Goal: Task Accomplishment & Management: Manage account settings

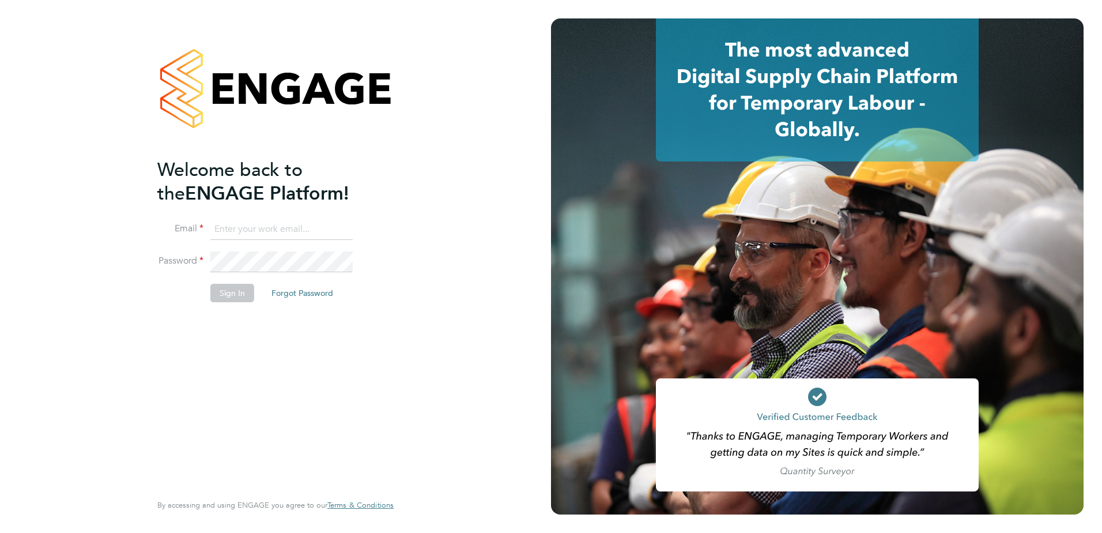
type input "dave.smith@vistry.co.uk"
click at [235, 298] on button "Sign In" at bounding box center [232, 293] width 44 height 18
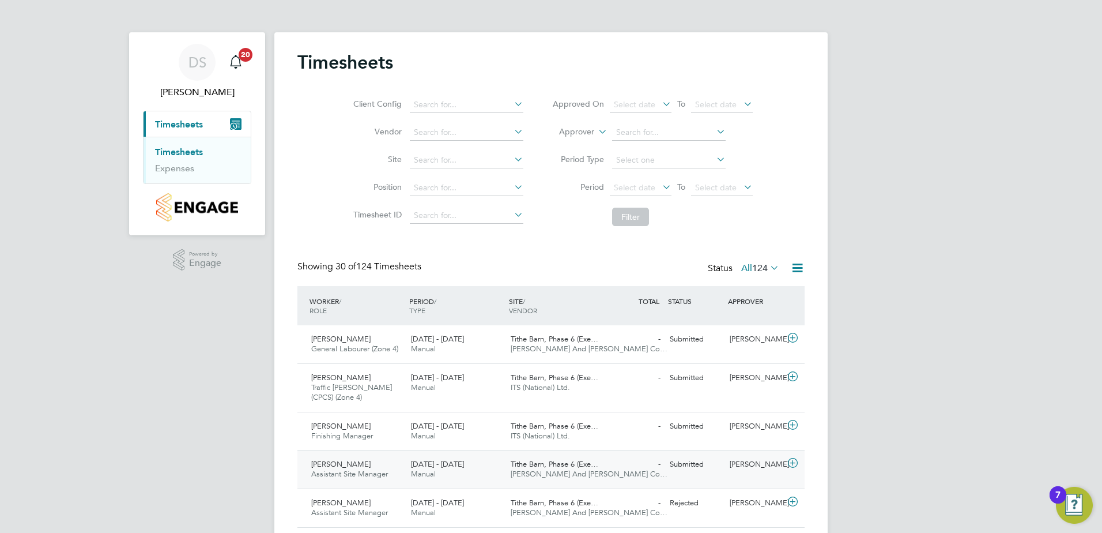
click at [352, 466] on span "[PERSON_NAME]" at bounding box center [340, 464] width 59 height 10
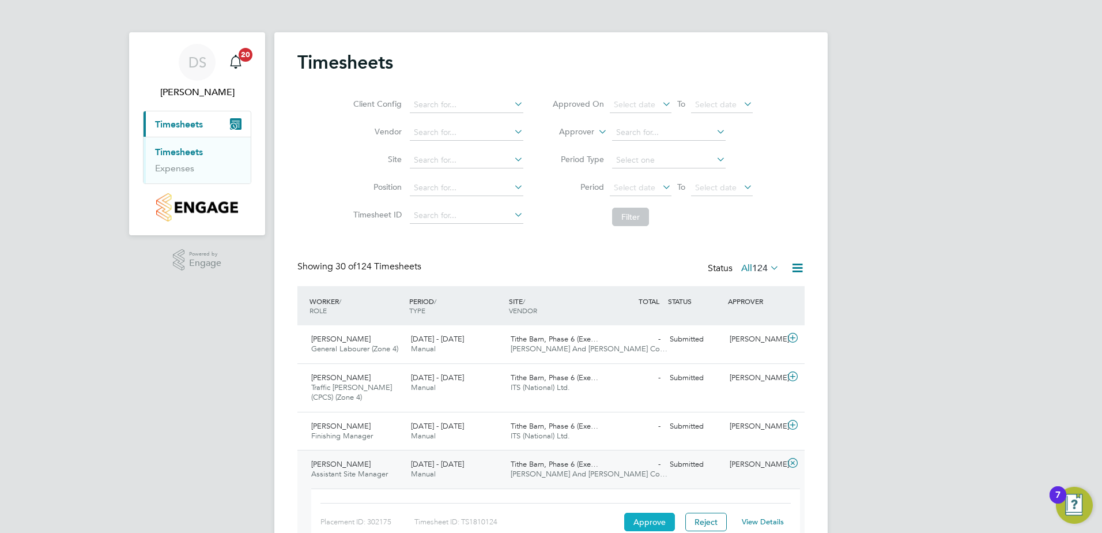
click at [649, 522] on button "Approve" at bounding box center [649, 522] width 51 height 18
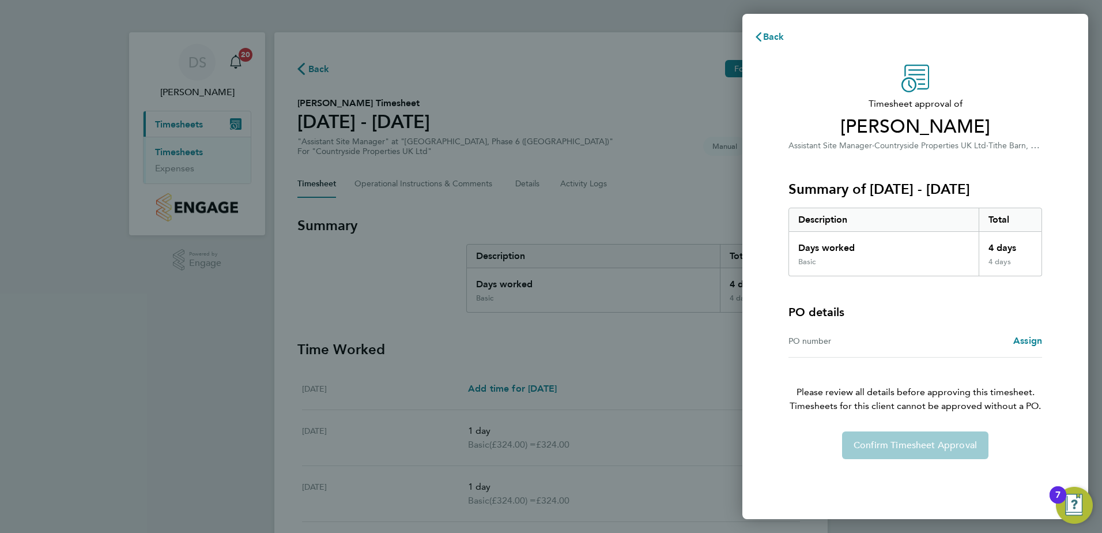
click at [886, 447] on div "Confirm Timesheet Approval" at bounding box center [915, 445] width 281 height 28
click at [697, 329] on div "Back Timesheet approval of Andrew Holloway Assistant Site Manager · Countryside…" at bounding box center [551, 266] width 1102 height 533
click at [769, 39] on span "Back" at bounding box center [773, 36] width 21 height 11
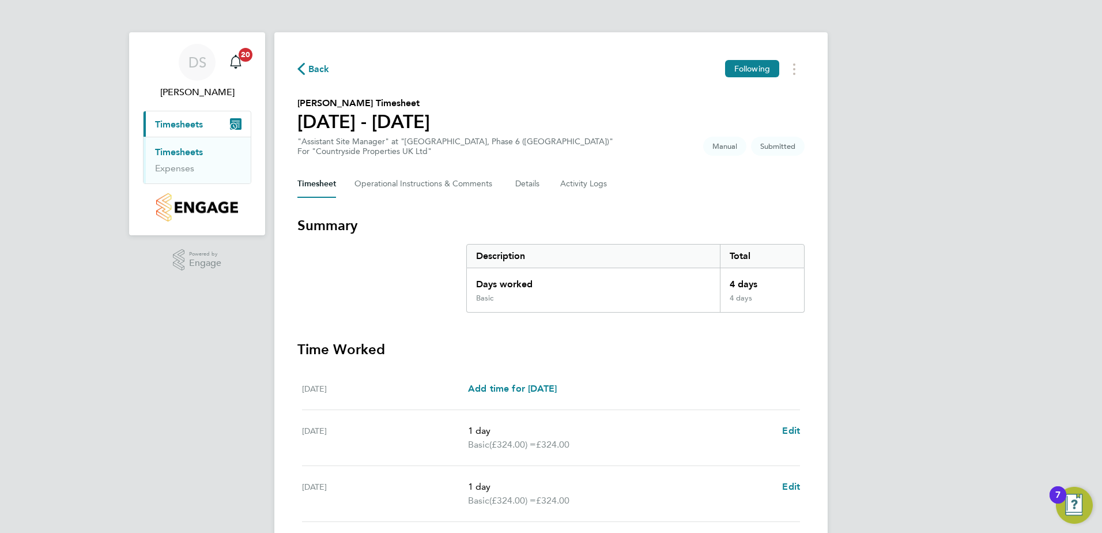
click at [178, 149] on link "Timesheets" at bounding box center [179, 151] width 48 height 11
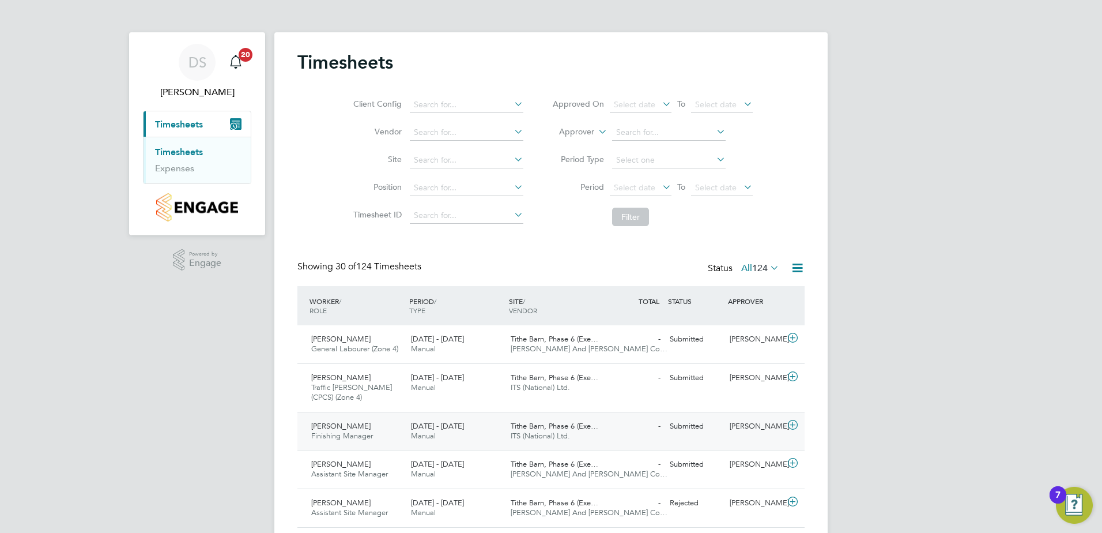
click at [371, 435] on span "Finishing Manager" at bounding box center [342, 436] width 62 height 10
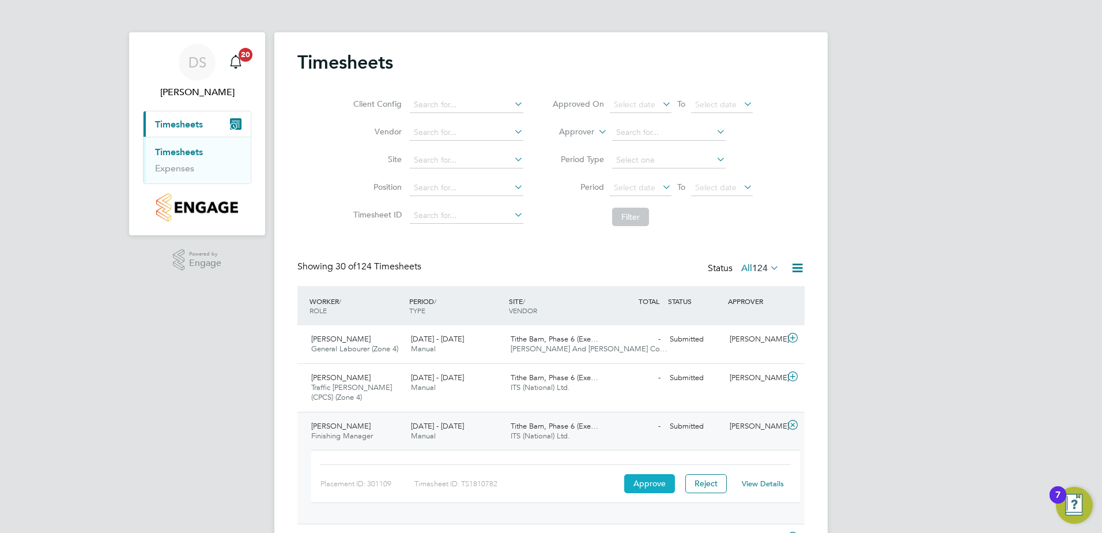
click at [660, 485] on button "Approve" at bounding box center [649, 483] width 51 height 18
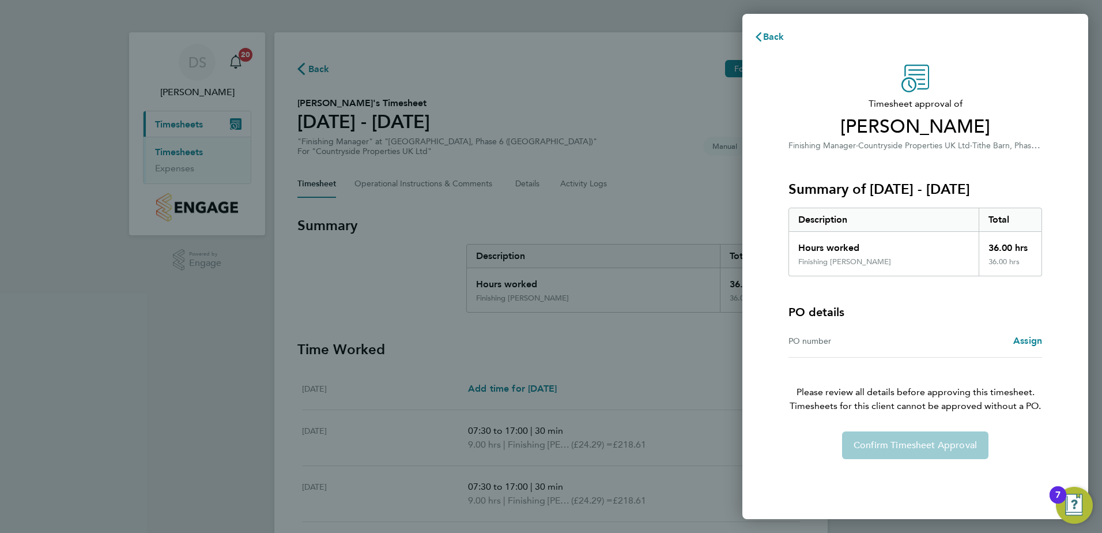
click at [889, 438] on div "Confirm Timesheet Approval" at bounding box center [915, 445] width 281 height 28
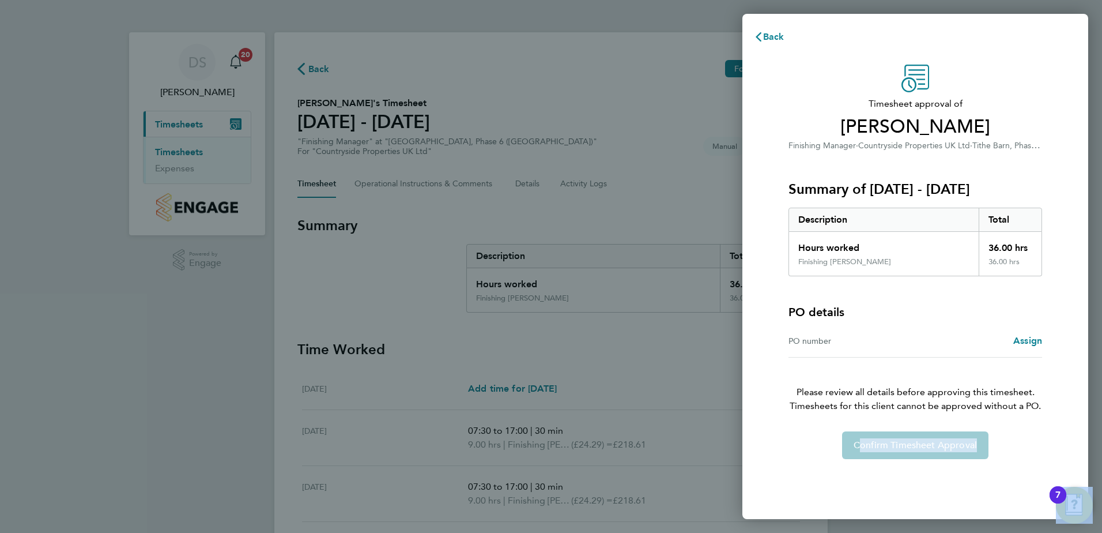
drag, startPoint x: 889, startPoint y: 438, endPoint x: 858, endPoint y: 510, distance: 79.0
click at [857, 513] on div "Timesheet approval of Zydrunas Eismantas Finishing Manager · Countryside Proper…" at bounding box center [916, 285] width 346 height 468
click at [909, 427] on div "Timesheet approval of Zydrunas Eismantas Finishing Manager · Countryside Proper…" at bounding box center [915, 262] width 281 height 394
click at [906, 442] on div "Confirm Timesheet Approval" at bounding box center [915, 445] width 281 height 28
click at [777, 35] on span "Back" at bounding box center [773, 36] width 21 height 11
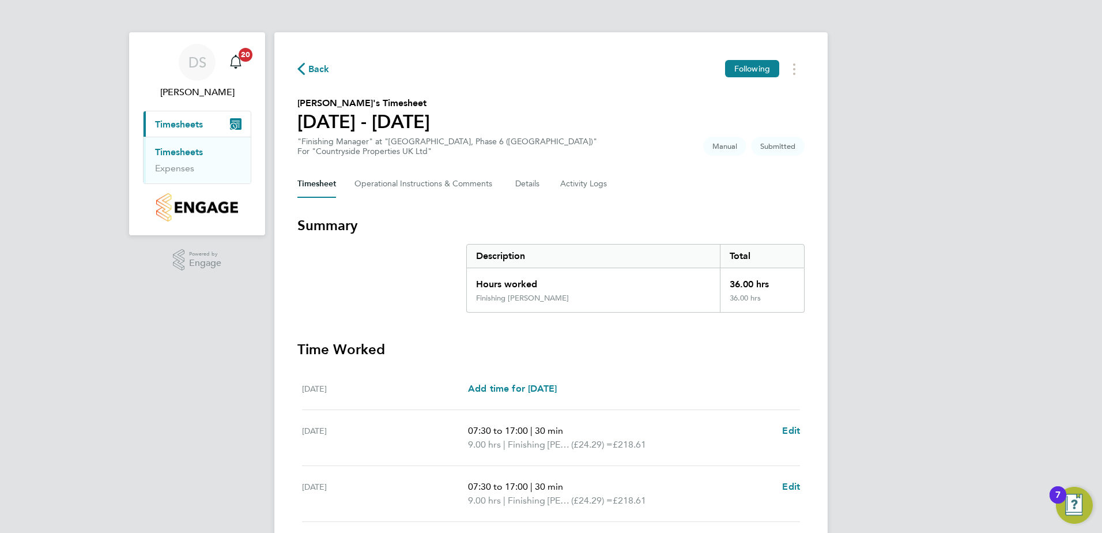
click at [178, 155] on link "Timesheets" at bounding box center [179, 151] width 48 height 11
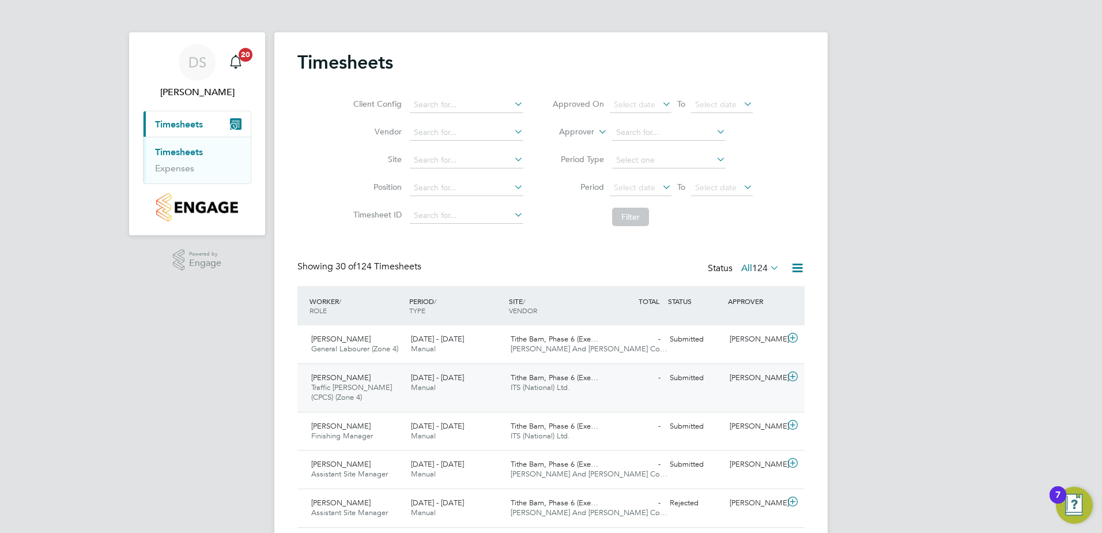
click at [348, 386] on span "Traffic [PERSON_NAME] (CPCS) (Zone 4)" at bounding box center [351, 392] width 81 height 20
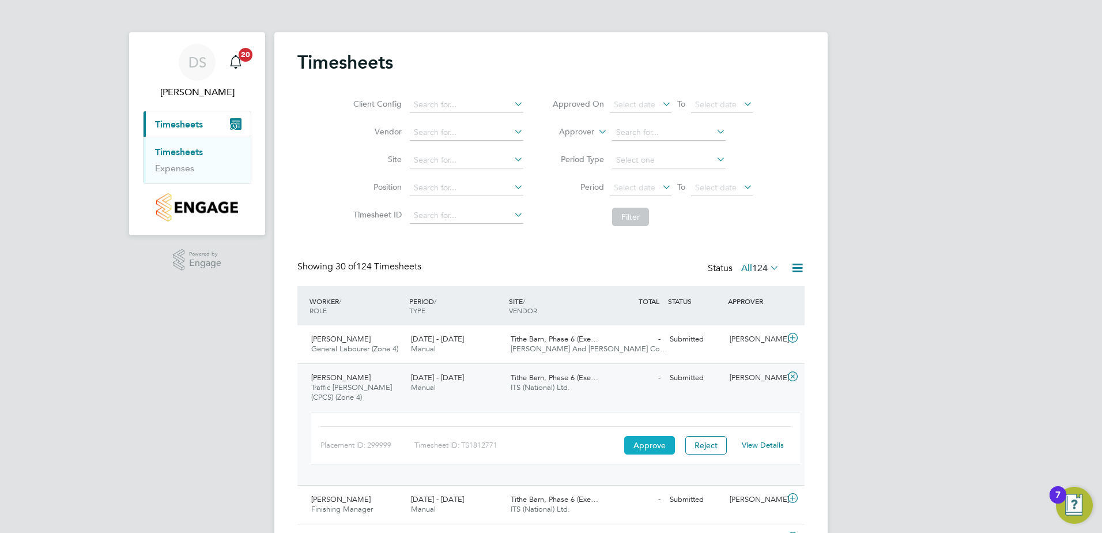
click at [654, 442] on button "Approve" at bounding box center [649, 445] width 51 height 18
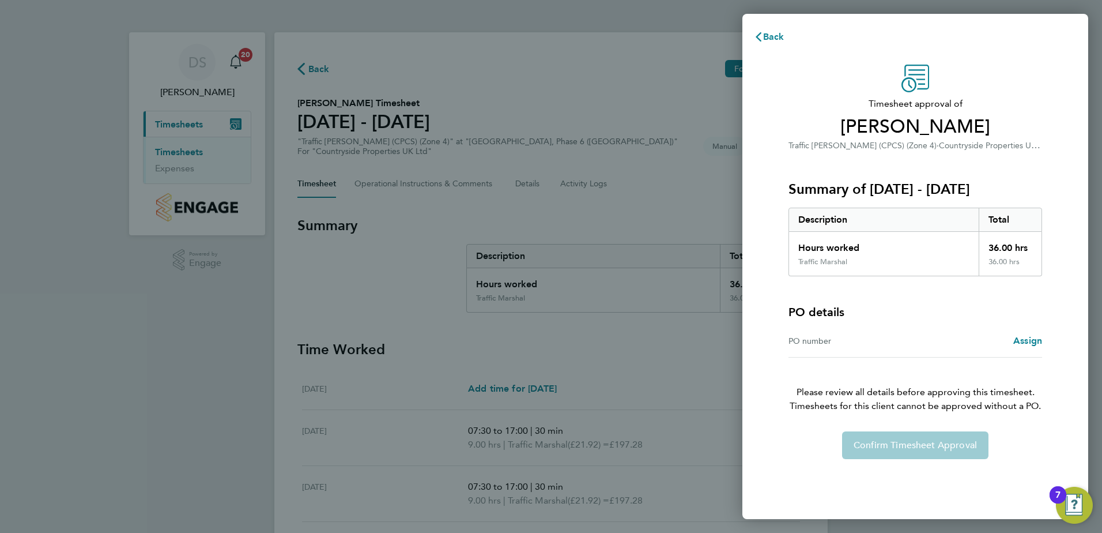
click at [909, 445] on div "Confirm Timesheet Approval" at bounding box center [915, 445] width 281 height 28
click at [775, 33] on span "Back" at bounding box center [773, 36] width 21 height 11
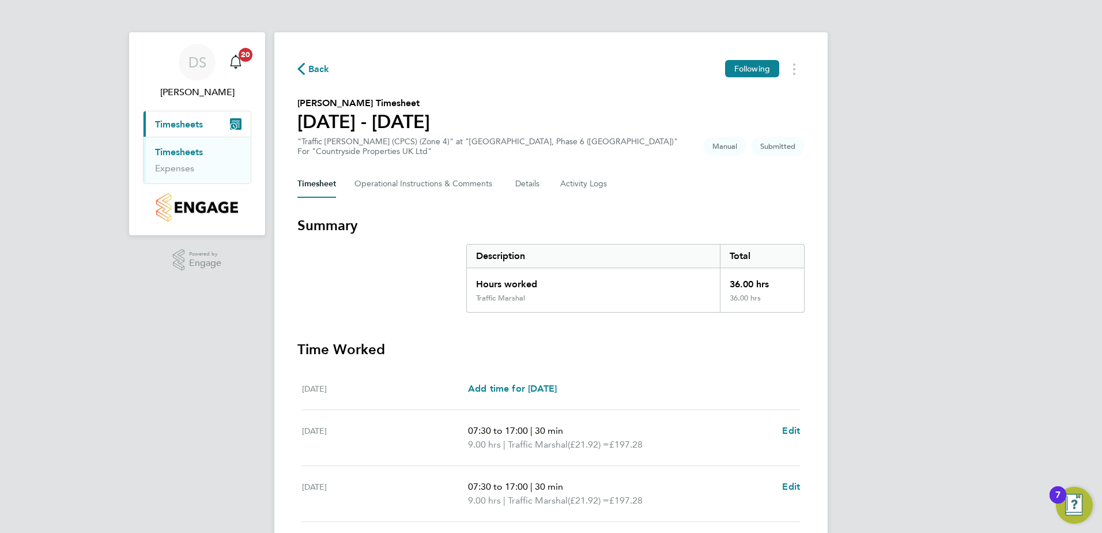
click at [171, 152] on link "Timesheets" at bounding box center [179, 151] width 48 height 11
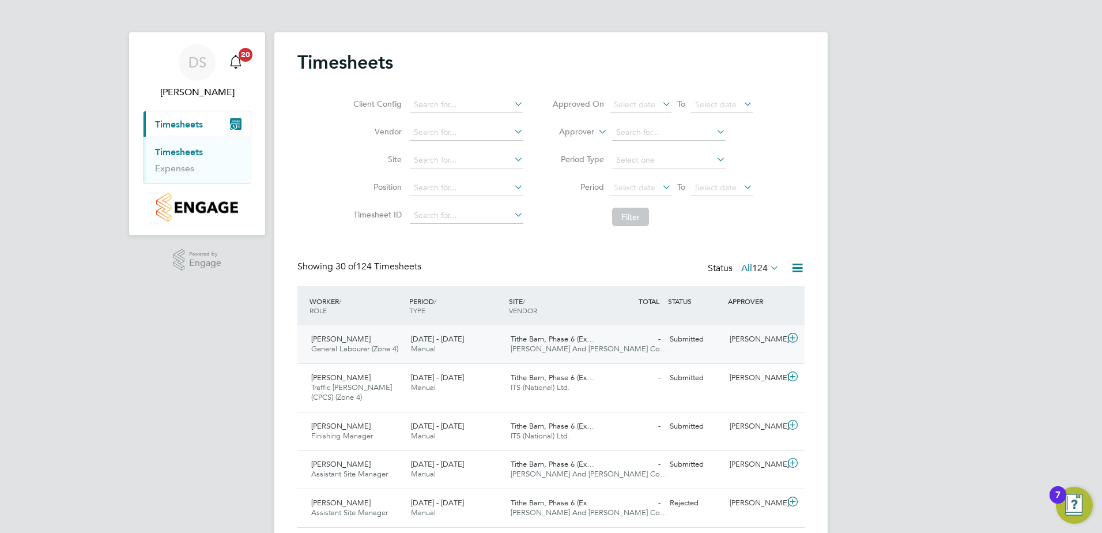
click at [402, 342] on div "[PERSON_NAME] General Labourer (Zone 4) [DATE] - [DATE]" at bounding box center [357, 344] width 100 height 29
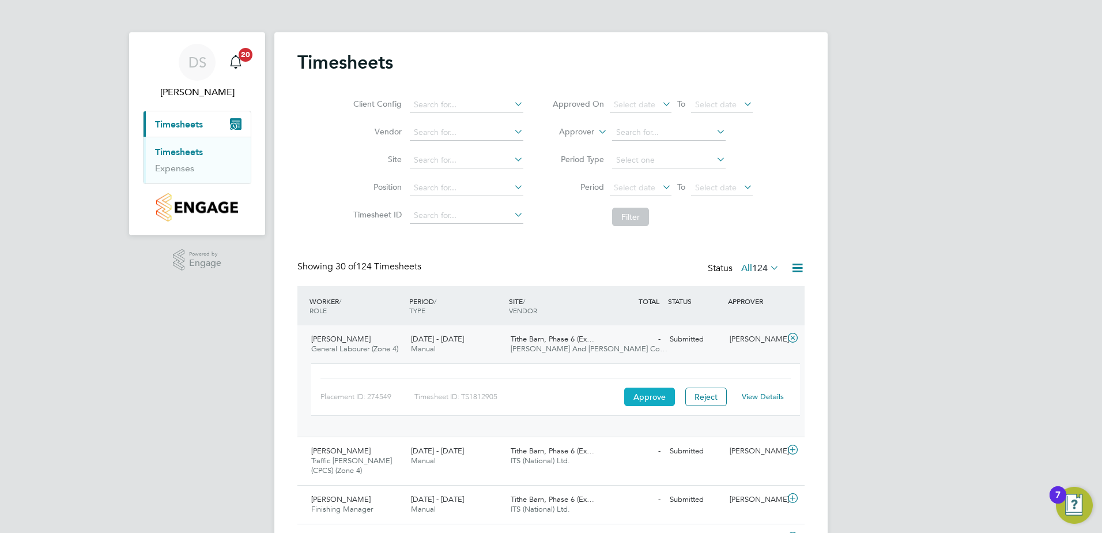
click at [647, 400] on button "Approve" at bounding box center [649, 396] width 51 height 18
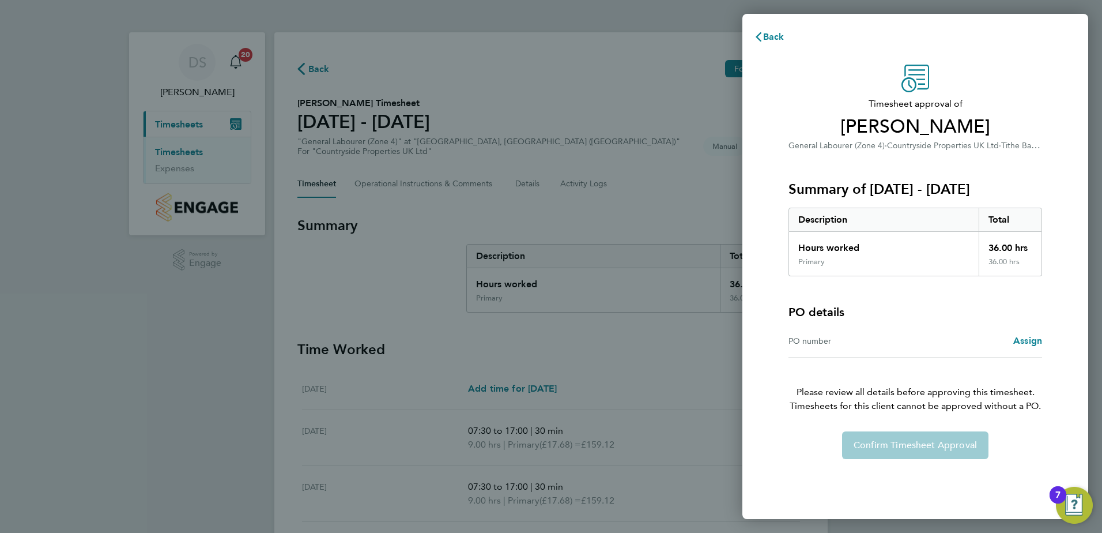
click at [895, 442] on div "Confirm Timesheet Approval" at bounding box center [915, 445] width 281 height 28
click at [773, 33] on span "Back" at bounding box center [773, 36] width 21 height 11
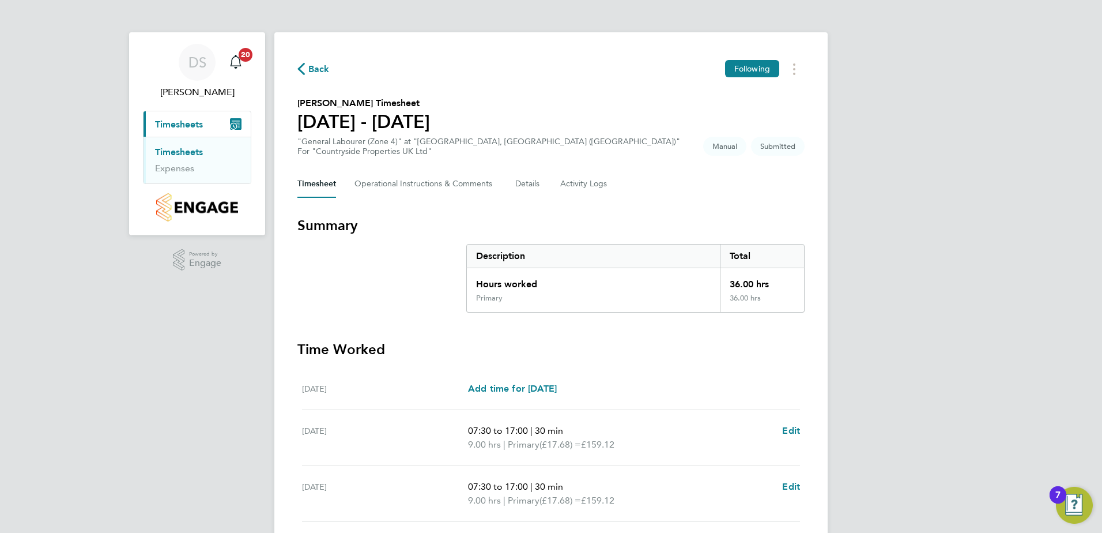
click at [178, 155] on link "Timesheets" at bounding box center [179, 151] width 48 height 11
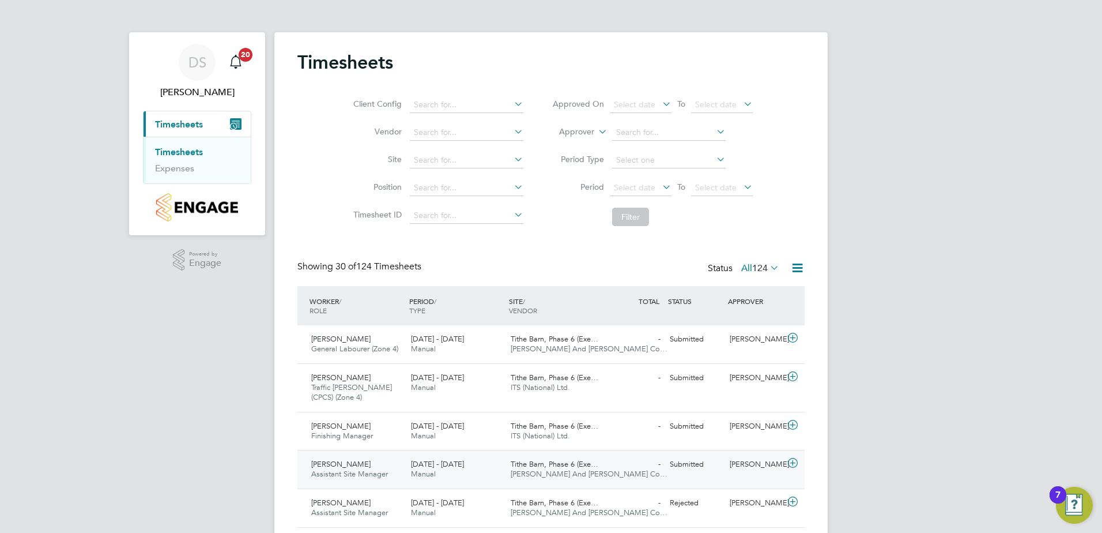
click at [345, 464] on span "Andrew Holloway" at bounding box center [340, 464] width 59 height 10
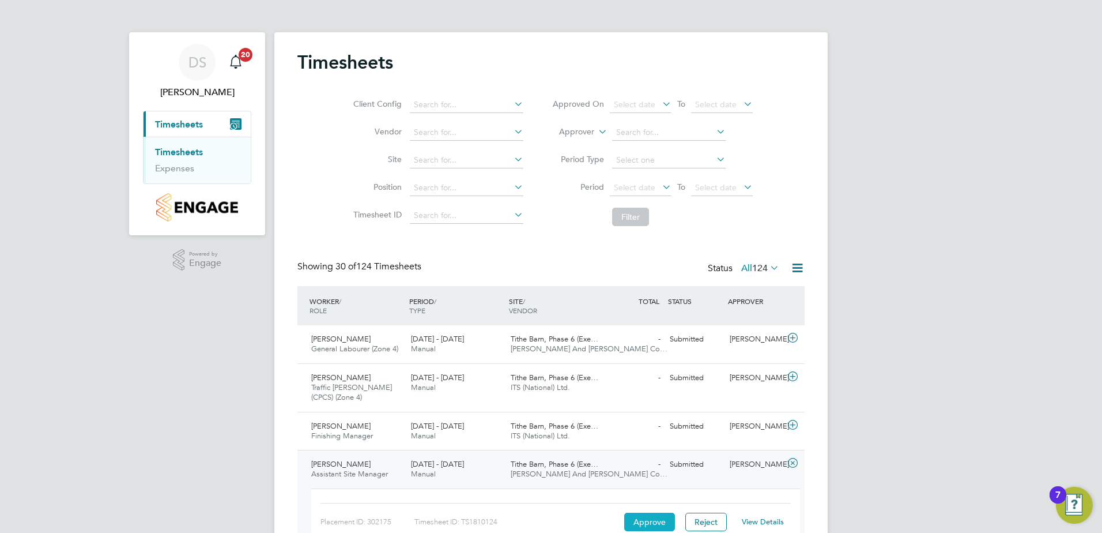
click at [650, 521] on button "Approve" at bounding box center [649, 522] width 51 height 18
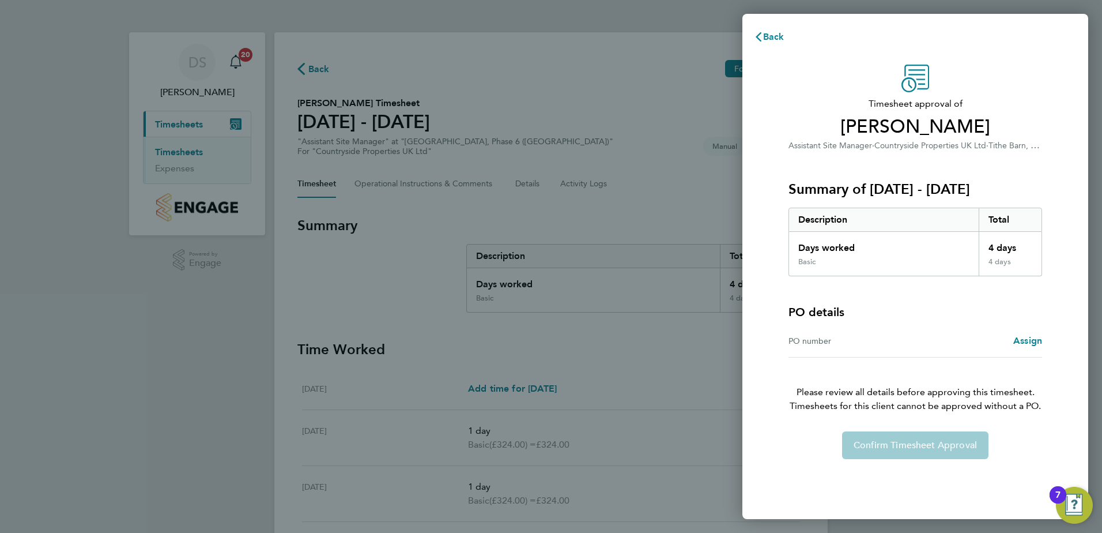
click at [905, 445] on div "Confirm Timesheet Approval" at bounding box center [915, 445] width 281 height 28
click at [771, 34] on span "Back" at bounding box center [773, 36] width 21 height 11
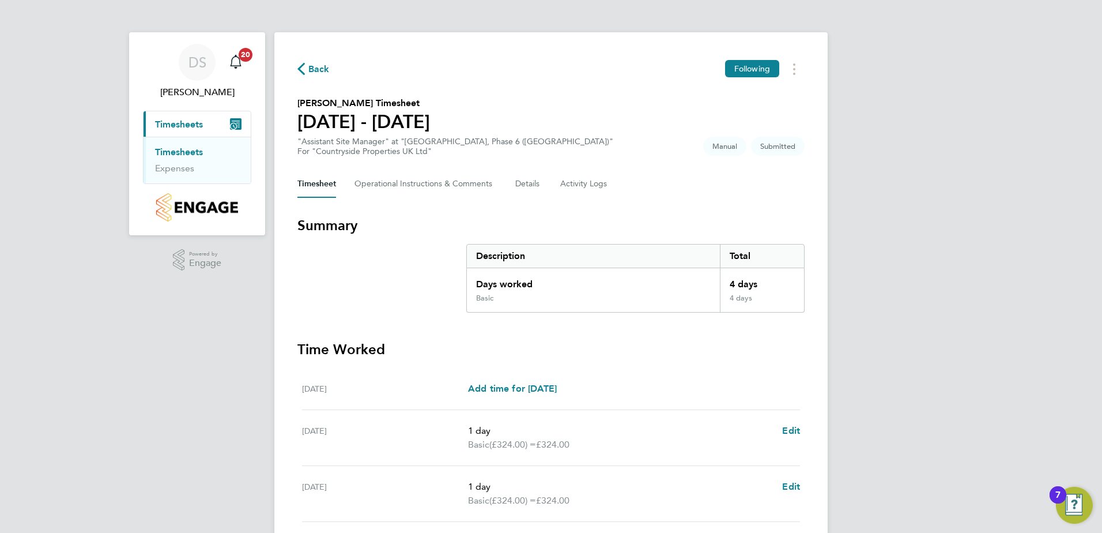
click at [186, 155] on link "Timesheets" at bounding box center [179, 151] width 48 height 11
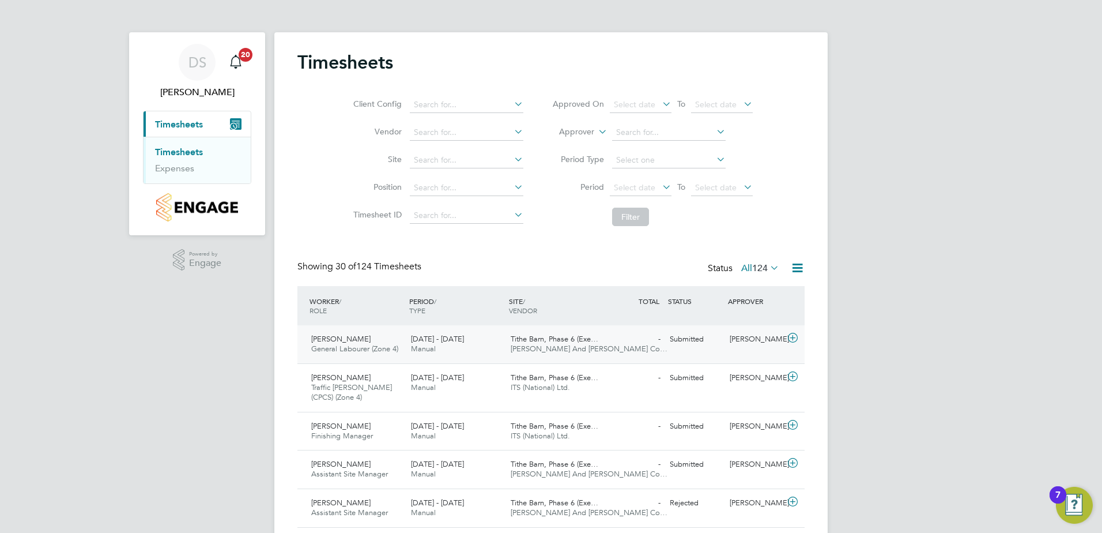
click at [342, 332] on div "David Galo General Labourer (Zone 4) 25 - 31 Aug 2025" at bounding box center [357, 344] width 100 height 29
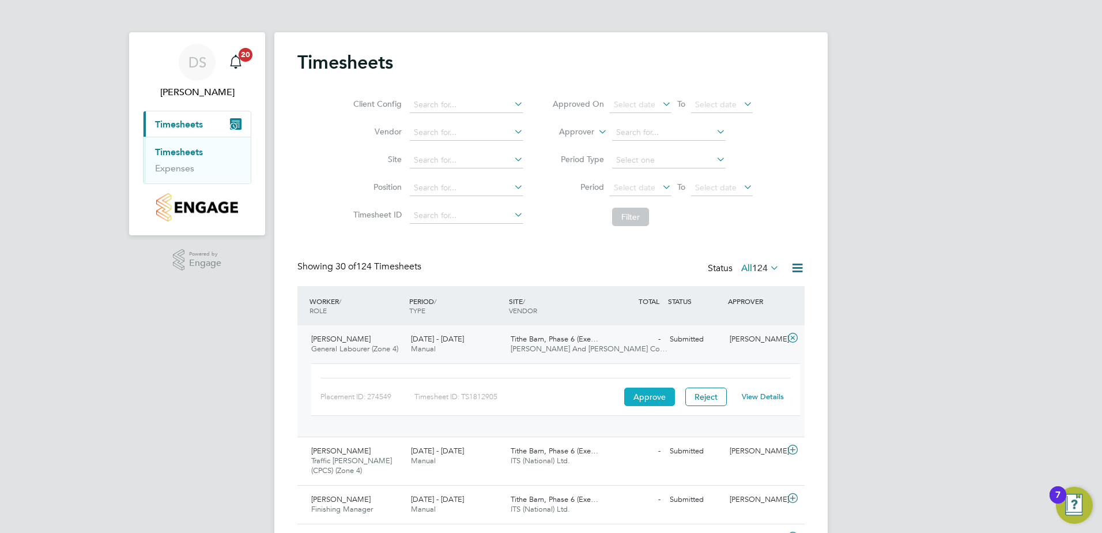
click at [661, 393] on button "Approve" at bounding box center [649, 396] width 51 height 18
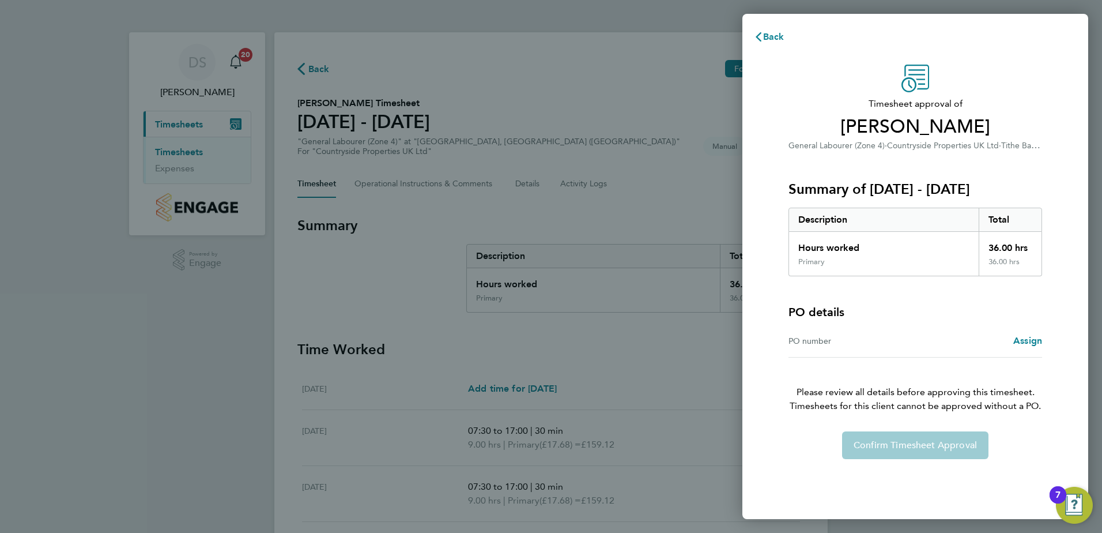
click at [878, 443] on div "Confirm Timesheet Approval" at bounding box center [915, 445] width 281 height 28
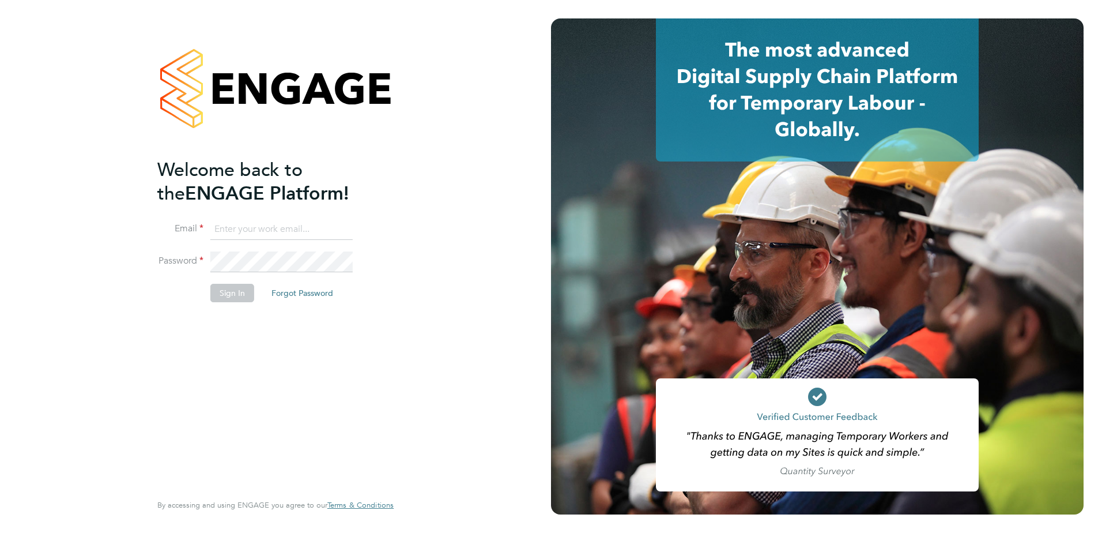
type input "[PERSON_NAME][EMAIL_ADDRESS][PERSON_NAME][DOMAIN_NAME]"
click at [232, 296] on button "Sign In" at bounding box center [232, 293] width 44 height 18
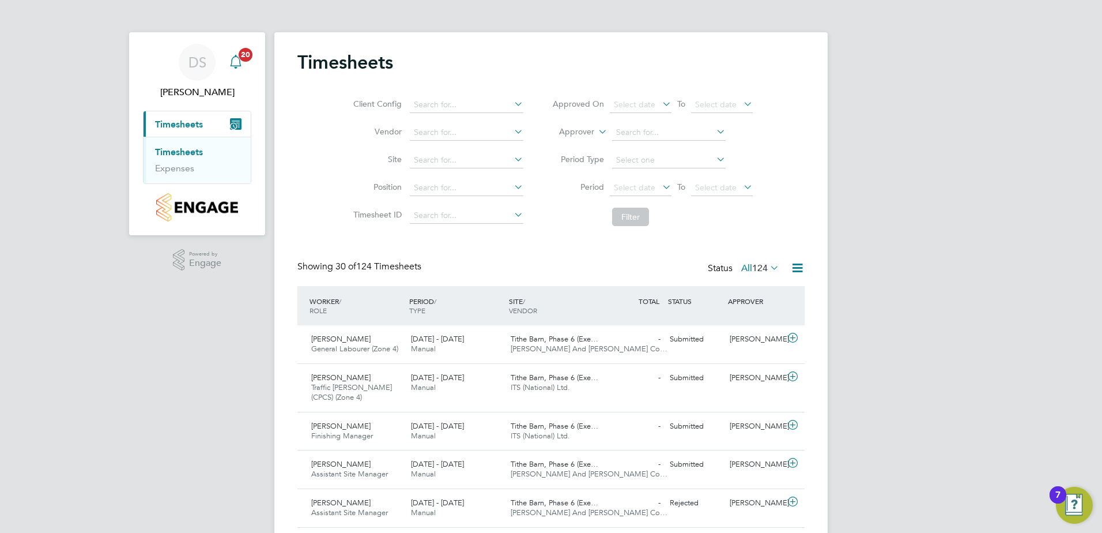
click at [242, 56] on span "20" at bounding box center [246, 55] width 14 height 14
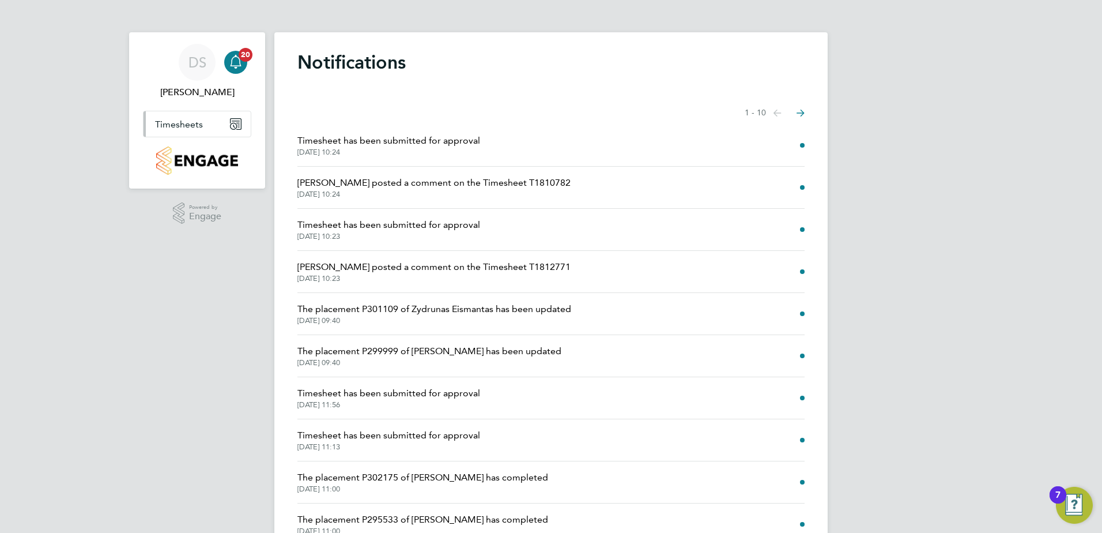
click at [184, 126] on span "Timesheets" at bounding box center [179, 124] width 48 height 11
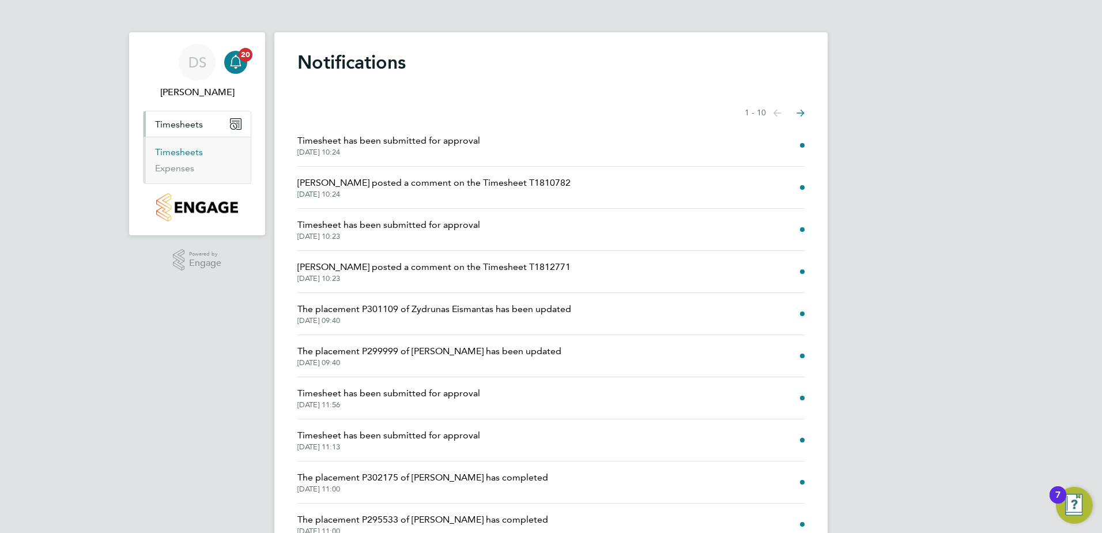
click at [184, 156] on link "Timesheets" at bounding box center [179, 151] width 48 height 11
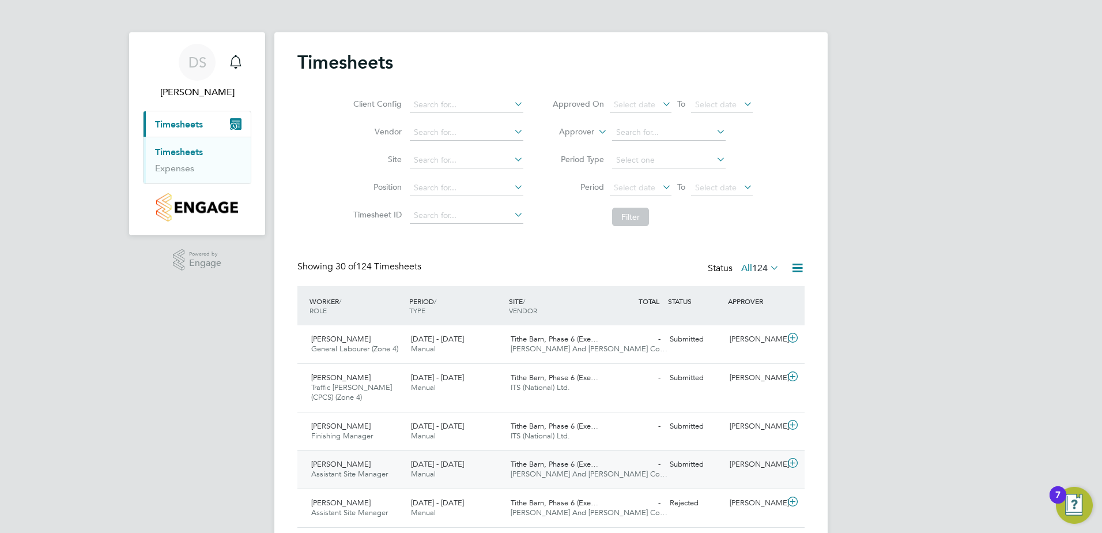
click at [352, 464] on span "Andrew Holloway" at bounding box center [340, 464] width 59 height 10
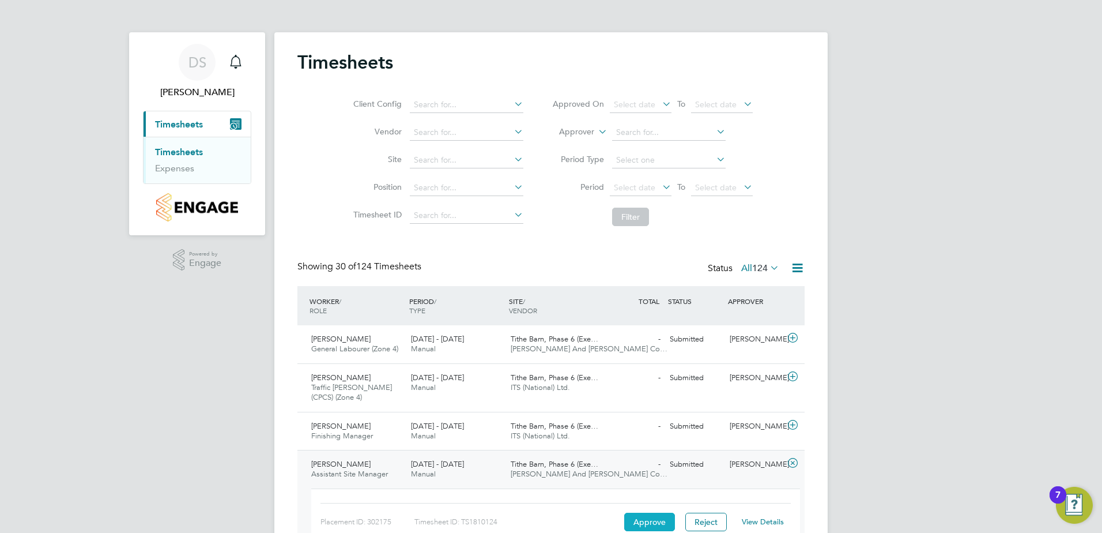
click at [649, 519] on button "Approve" at bounding box center [649, 522] width 51 height 18
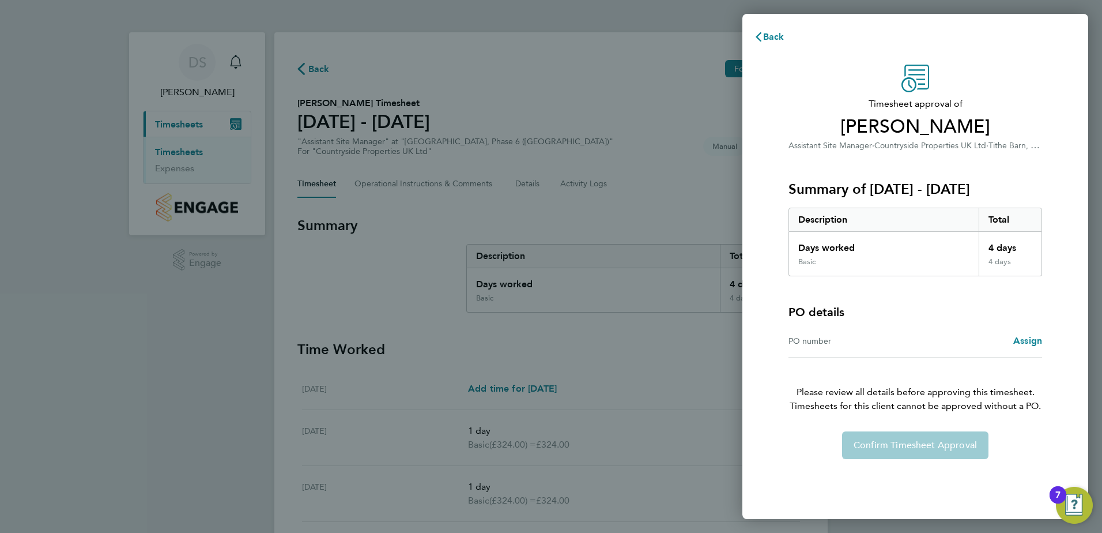
click at [928, 442] on div "Confirm Timesheet Approval" at bounding box center [915, 445] width 281 height 28
click at [767, 33] on span "Back" at bounding box center [773, 36] width 21 height 11
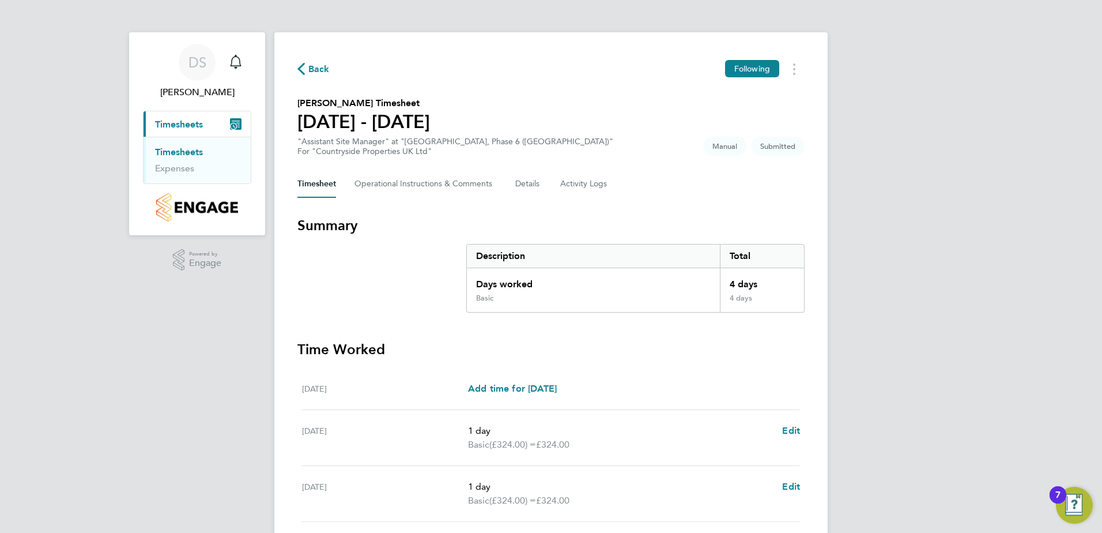
click at [184, 152] on link "Timesheets" at bounding box center [179, 151] width 48 height 11
click at [779, 352] on h3 "Time Worked" at bounding box center [551, 349] width 507 height 18
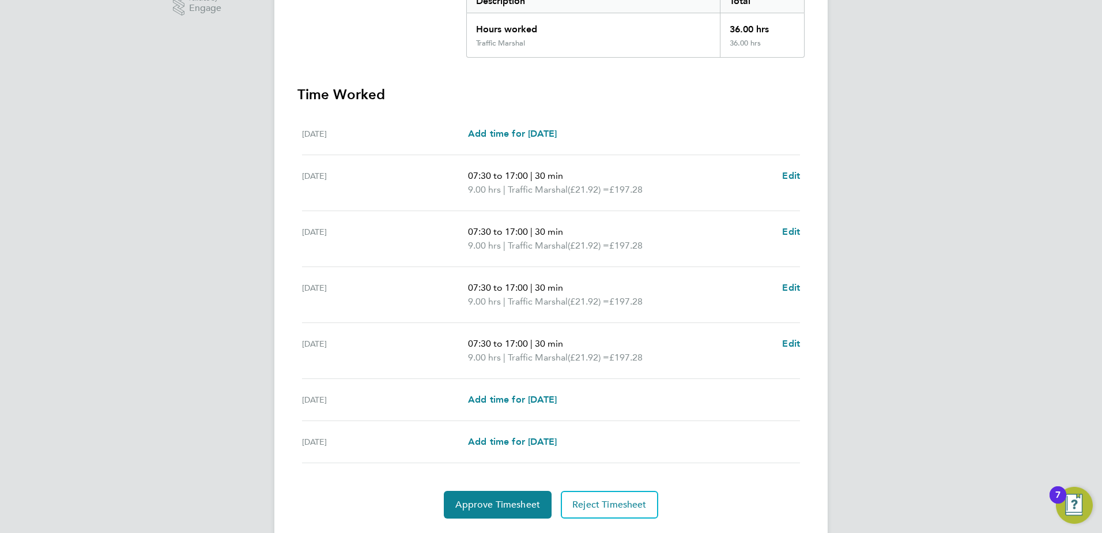
scroll to position [287, 0]
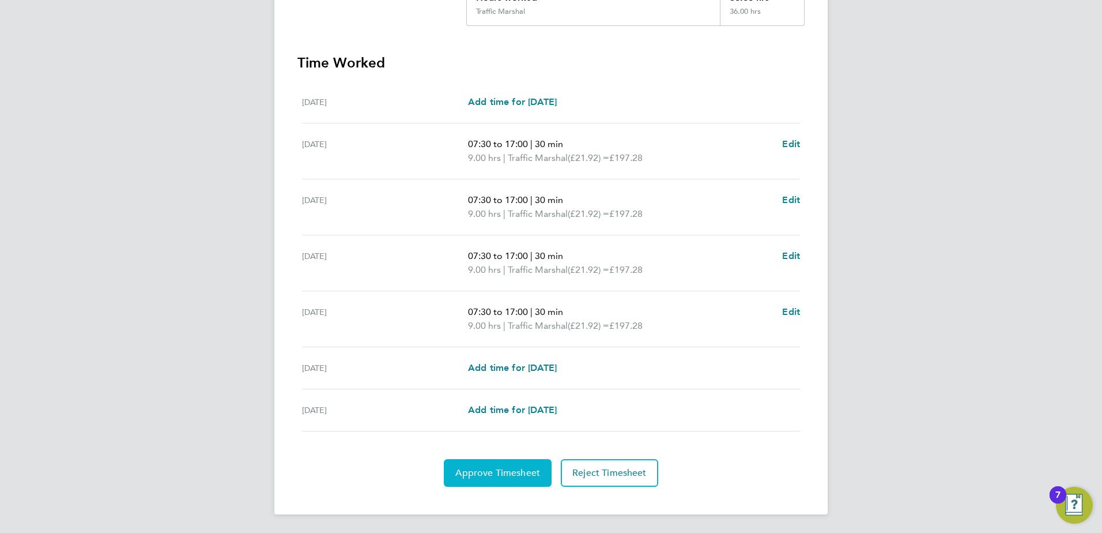
click at [513, 476] on span "Approve Timesheet" at bounding box center [497, 473] width 85 height 12
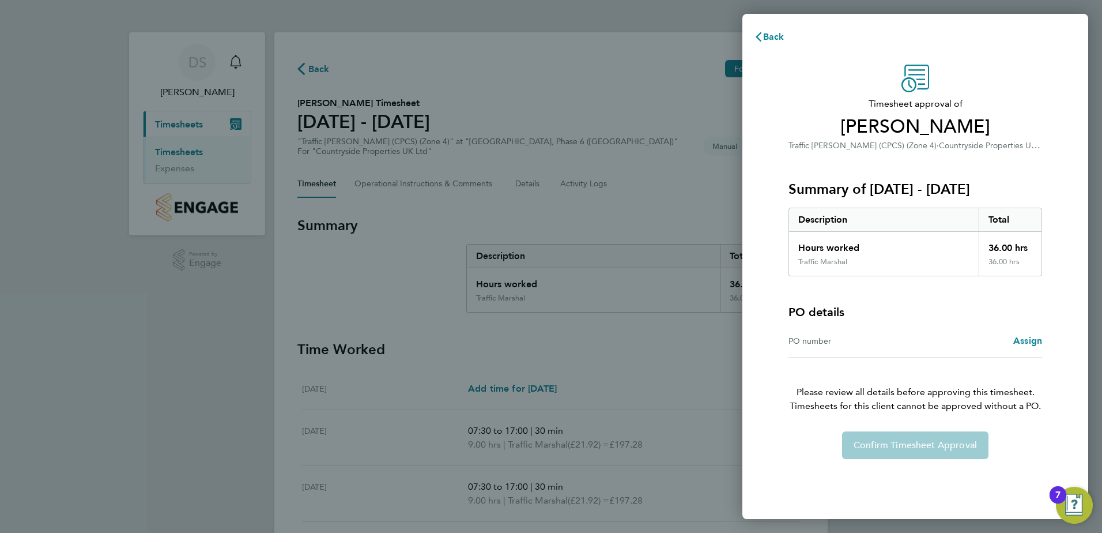
click at [906, 440] on div "Confirm Timesheet Approval" at bounding box center [915, 445] width 281 height 28
click at [765, 38] on span "Back" at bounding box center [773, 36] width 21 height 11
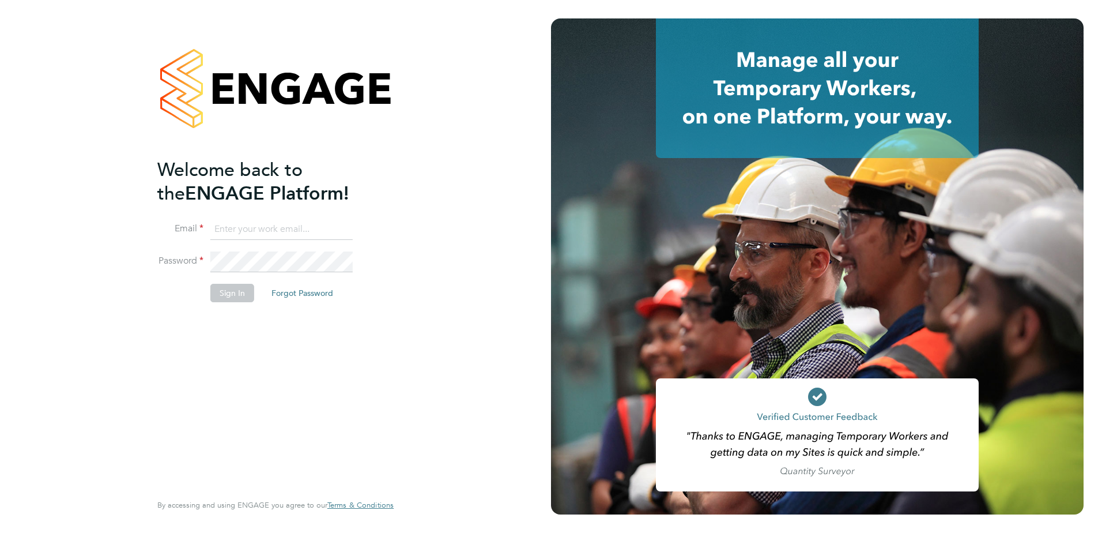
type input "[PERSON_NAME][EMAIL_ADDRESS][PERSON_NAME][DOMAIN_NAME]"
click at [236, 292] on button "Sign In" at bounding box center [232, 293] width 44 height 18
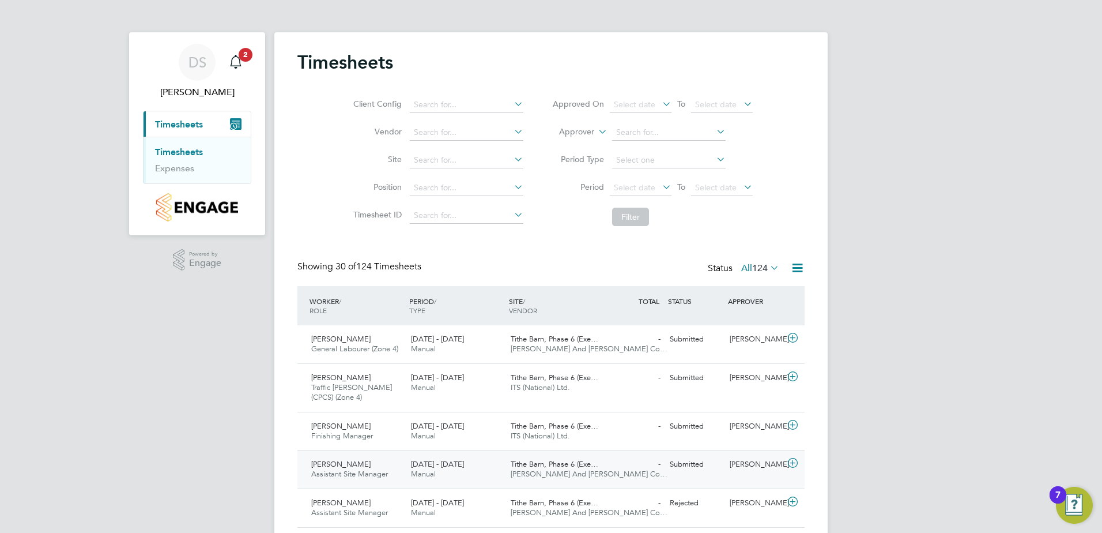
click at [360, 472] on span "Assistant Site Manager" at bounding box center [349, 474] width 77 height 10
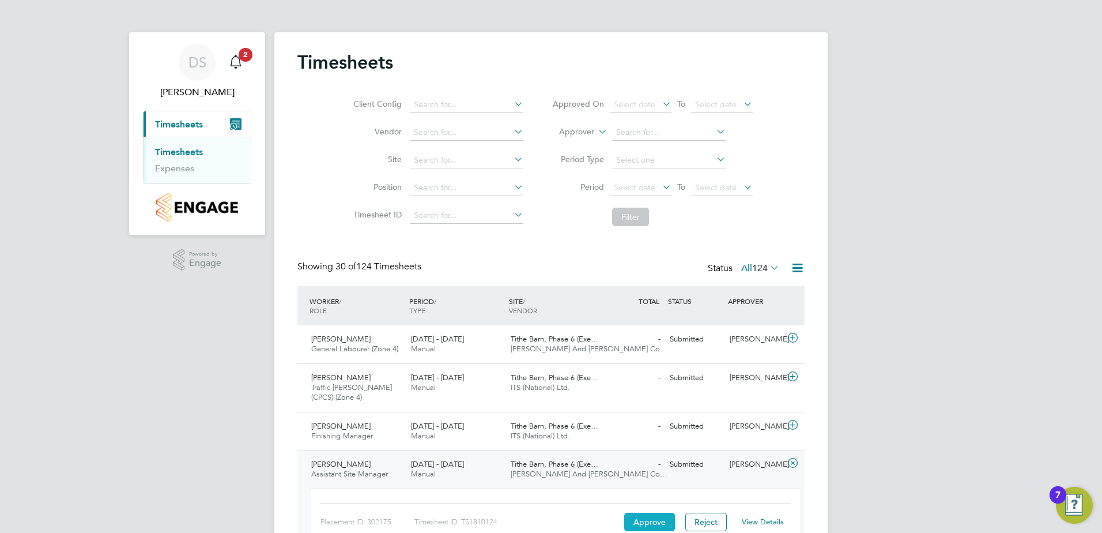
click at [657, 522] on button "Approve" at bounding box center [649, 522] width 51 height 18
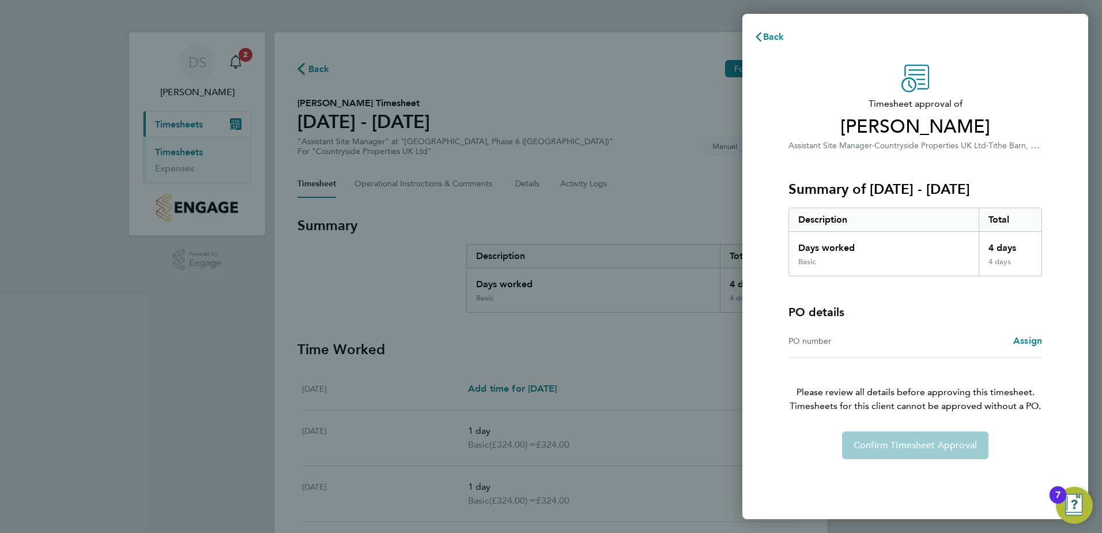
click at [699, 400] on div "Back Timesheet approval of Andrew Holloway Assistant Site Manager · Countryside…" at bounding box center [551, 266] width 1102 height 533
click at [771, 35] on span "Back" at bounding box center [773, 36] width 21 height 11
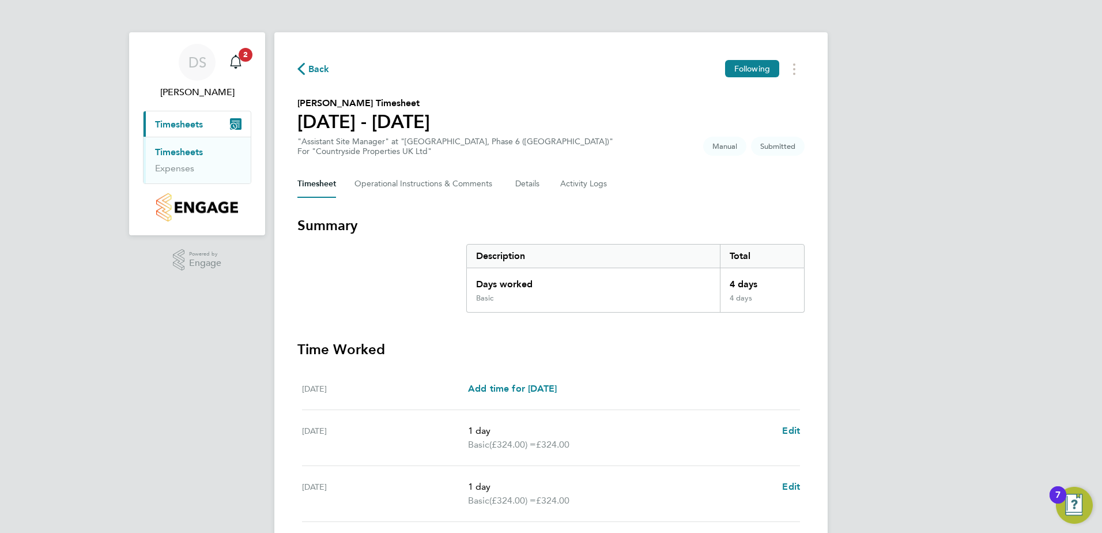
click at [731, 355] on h3 "Time Worked" at bounding box center [551, 349] width 507 height 18
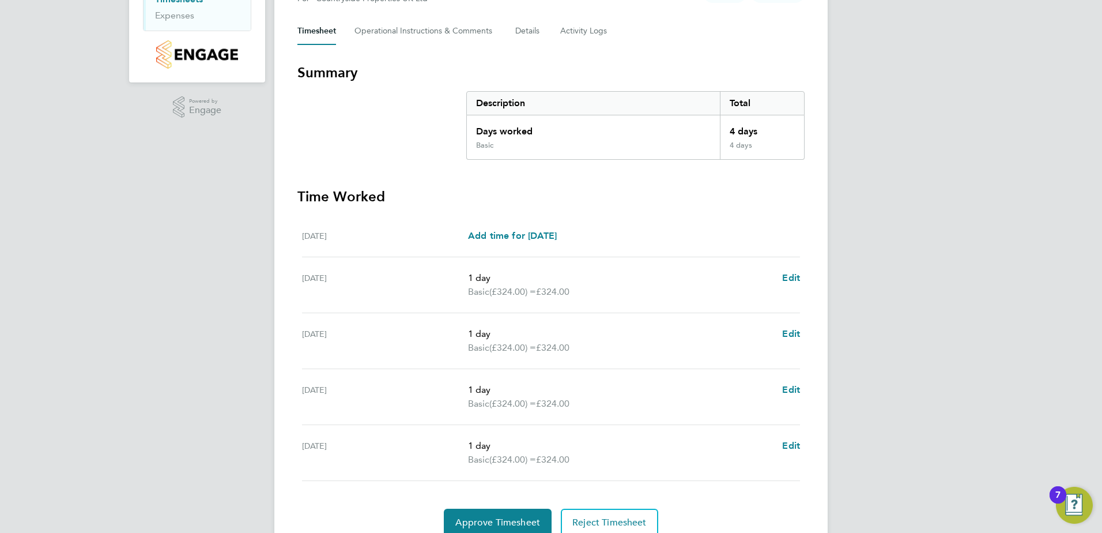
scroll to position [202, 0]
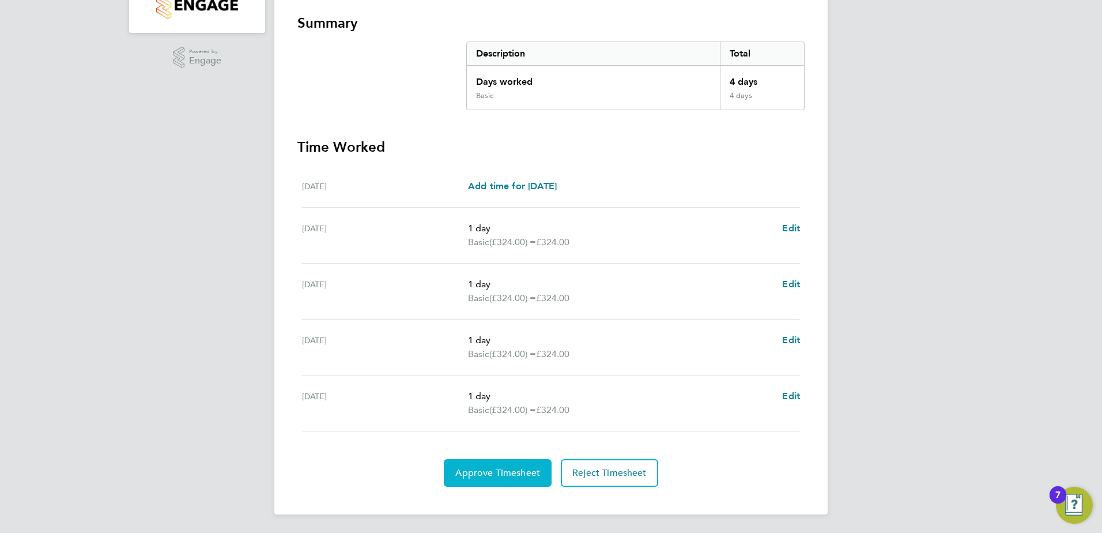
click at [508, 472] on span "Approve Timesheet" at bounding box center [497, 473] width 85 height 12
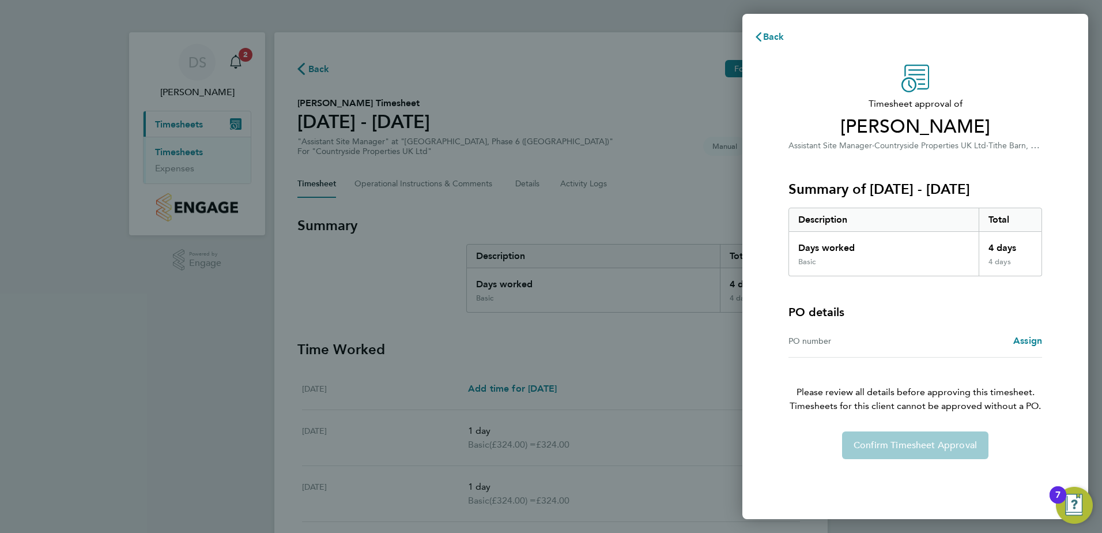
click at [925, 446] on div "Confirm Timesheet Approval" at bounding box center [915, 445] width 281 height 28
click at [771, 39] on span "Back" at bounding box center [773, 36] width 21 height 11
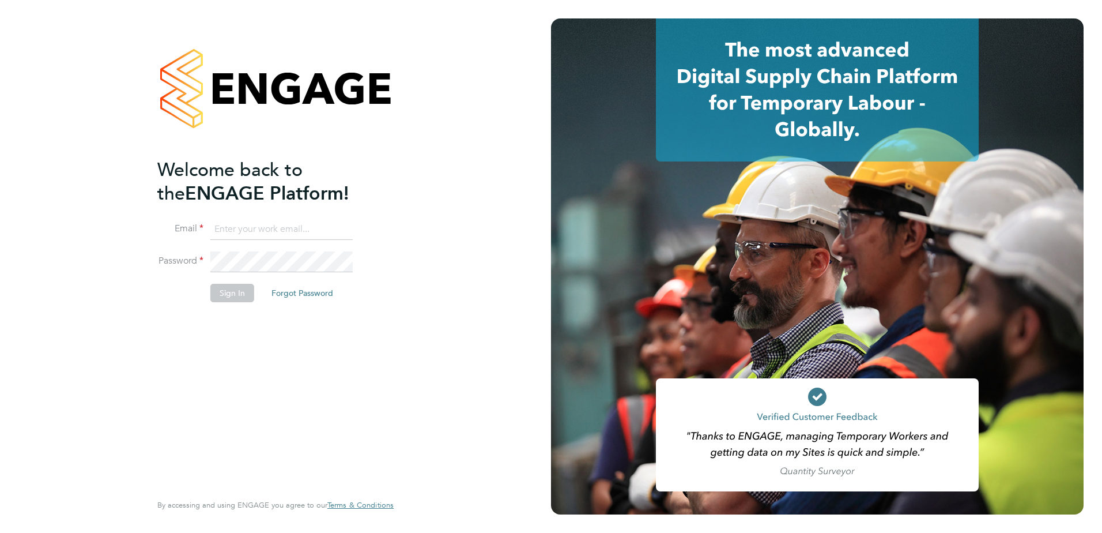
type input "[PERSON_NAME][EMAIL_ADDRESS][PERSON_NAME][DOMAIN_NAME]"
click at [240, 291] on button "Sign In" at bounding box center [232, 293] width 44 height 18
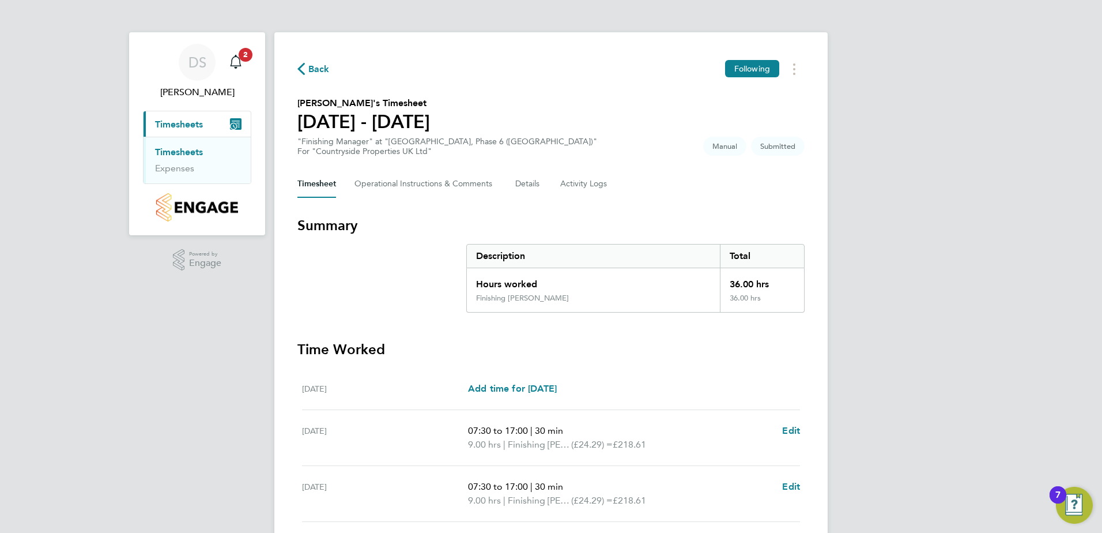
click at [718, 352] on h3 "Time Worked" at bounding box center [551, 349] width 507 height 18
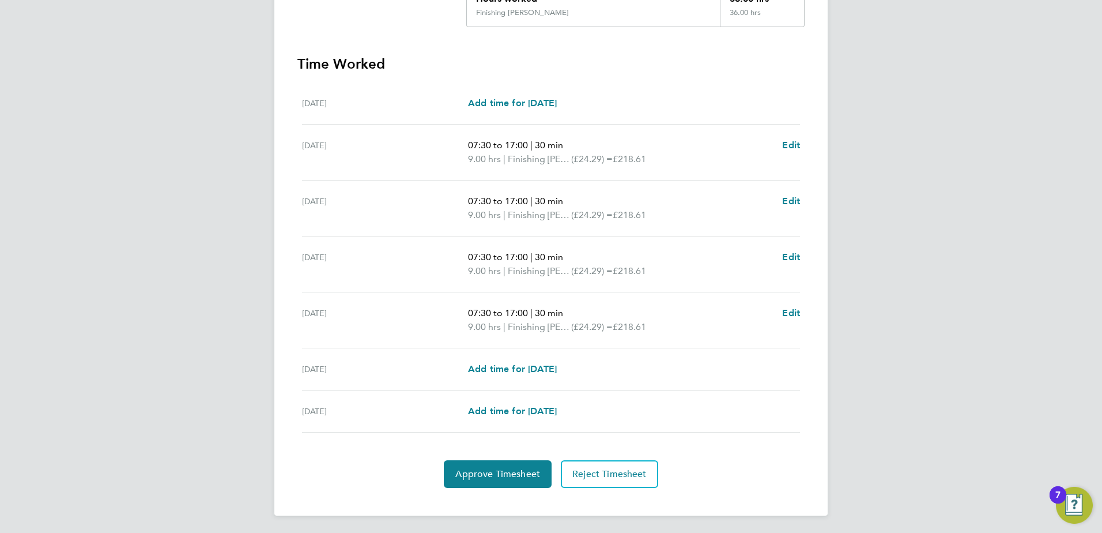
scroll to position [287, 0]
click at [526, 465] on button "Approve Timesheet" at bounding box center [498, 473] width 108 height 28
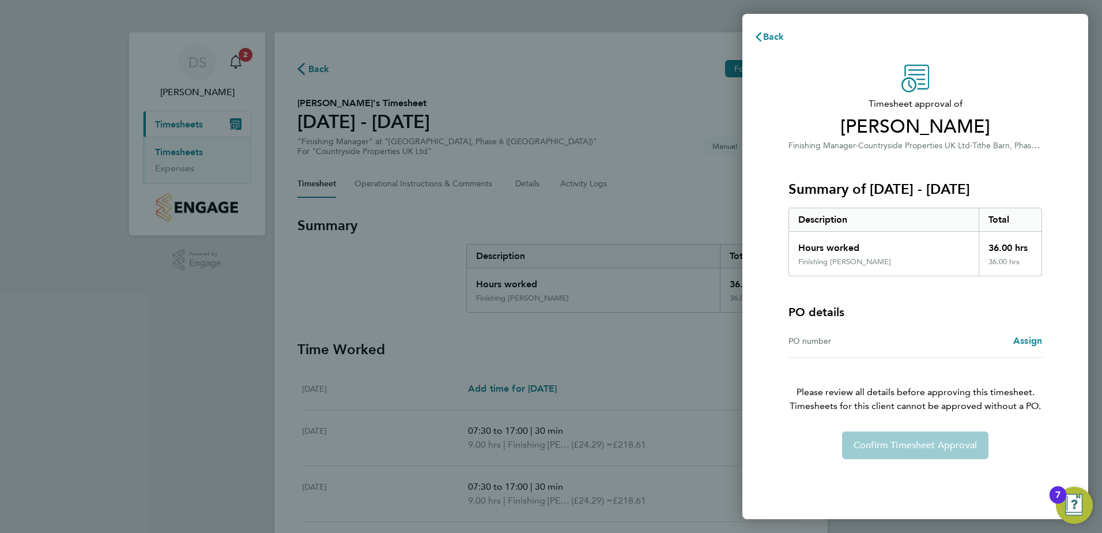
click at [875, 436] on div "Confirm Timesheet Approval" at bounding box center [915, 445] width 281 height 28
click at [760, 36] on icon "button" at bounding box center [758, 36] width 9 height 9
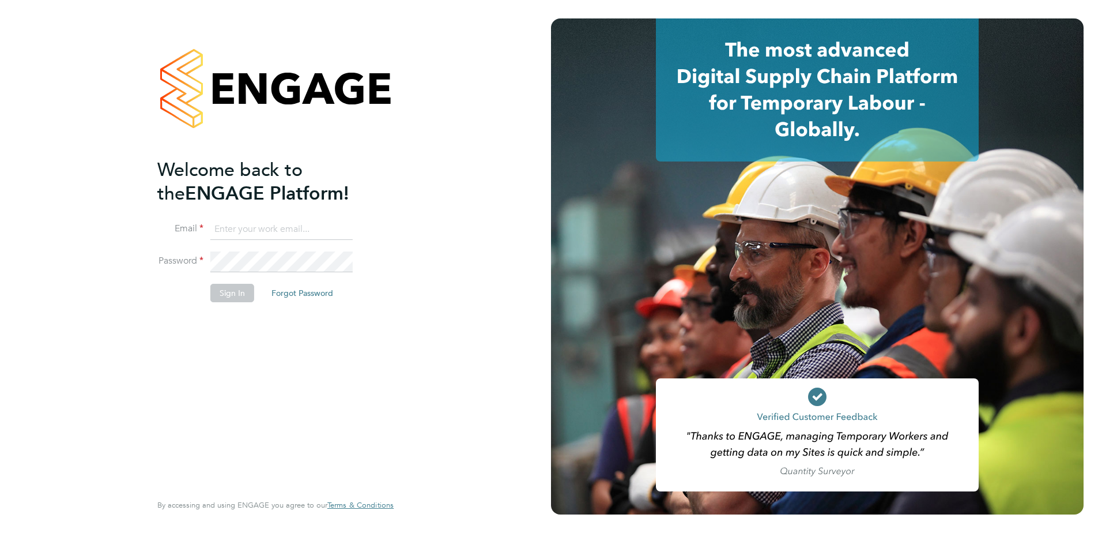
type input "[PERSON_NAME][EMAIL_ADDRESS][PERSON_NAME][DOMAIN_NAME]"
click at [232, 293] on button "Sign In" at bounding box center [232, 293] width 44 height 18
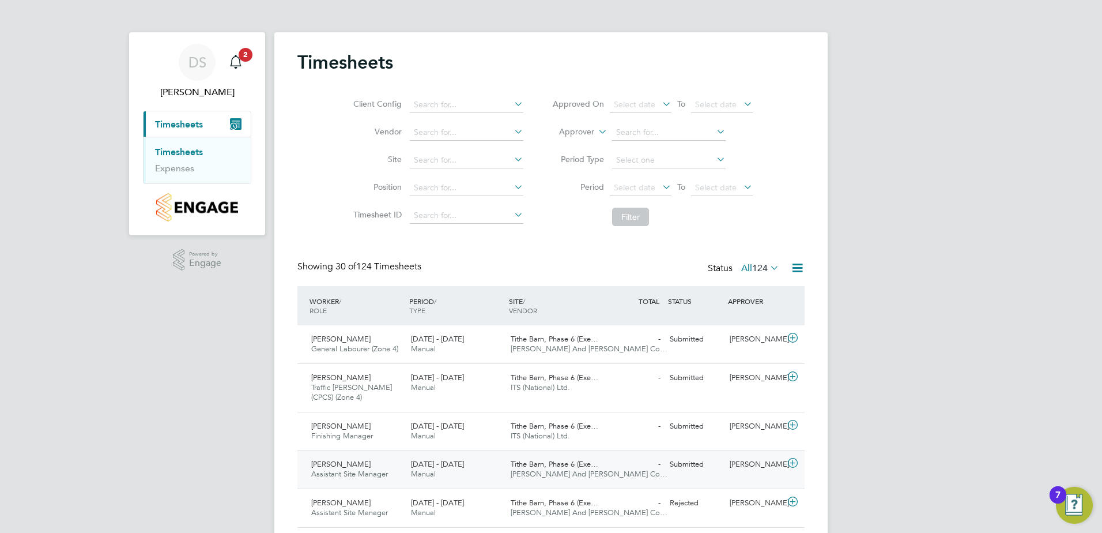
click at [346, 466] on span "[PERSON_NAME]" at bounding box center [340, 464] width 59 height 10
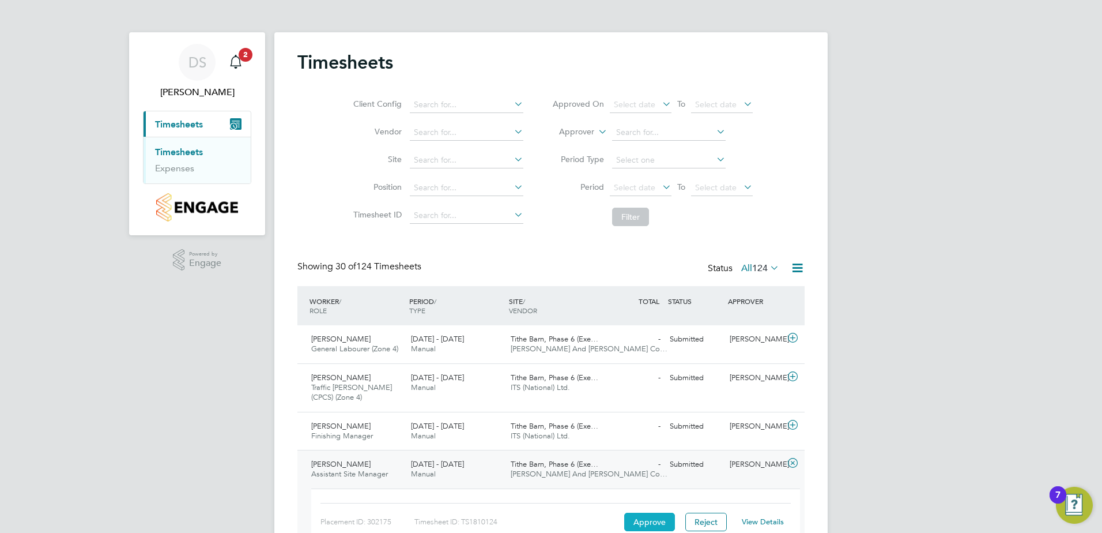
click at [644, 522] on button "Approve" at bounding box center [649, 522] width 51 height 18
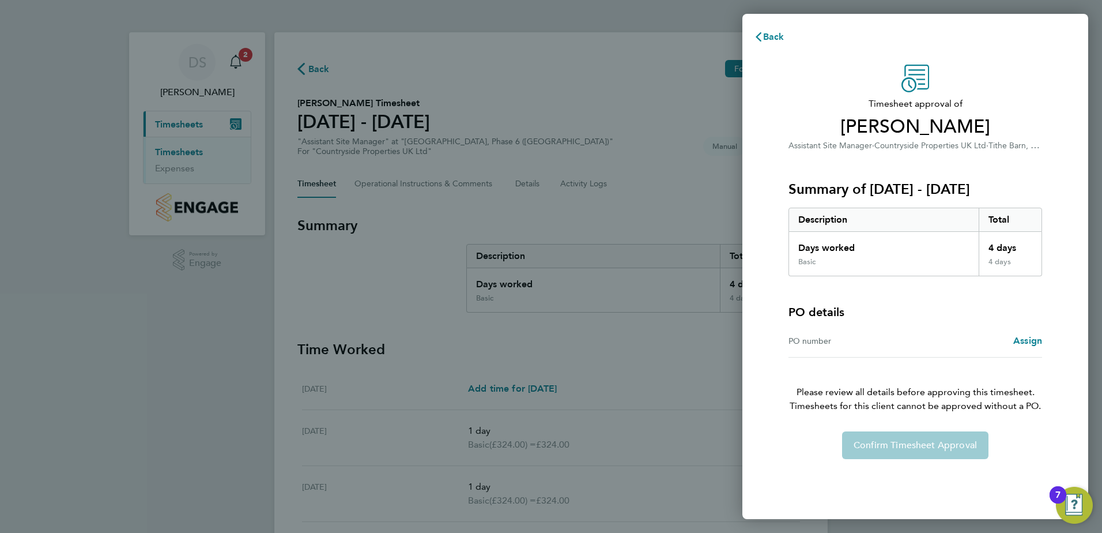
click at [888, 447] on div "Confirm Timesheet Approval" at bounding box center [915, 445] width 281 height 28
click at [1067, 498] on div "7" at bounding box center [1058, 494] width 17 height 17
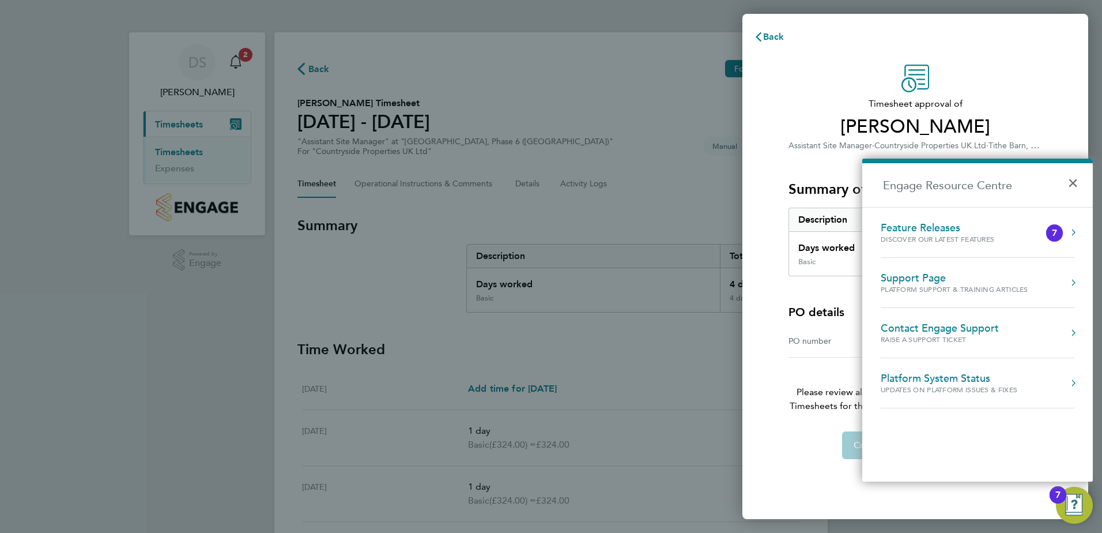
click at [1066, 188] on h2 "Engage Resource Centre" at bounding box center [978, 185] width 231 height 44
click at [1071, 185] on button "×" at bounding box center [1076, 179] width 17 height 25
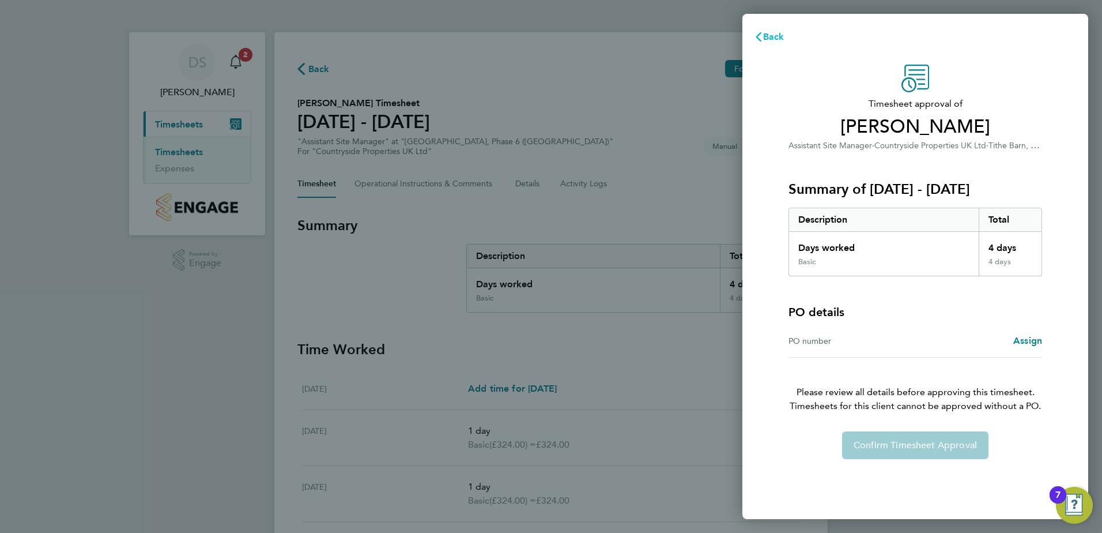
click at [778, 33] on span "Back" at bounding box center [773, 36] width 21 height 11
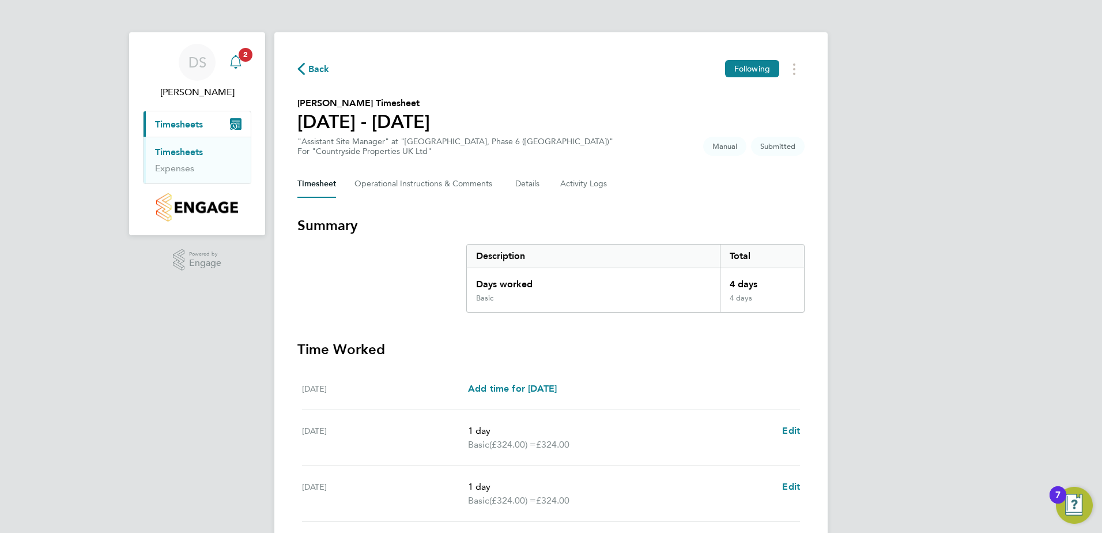
click at [239, 54] on span "2" at bounding box center [246, 55] width 14 height 14
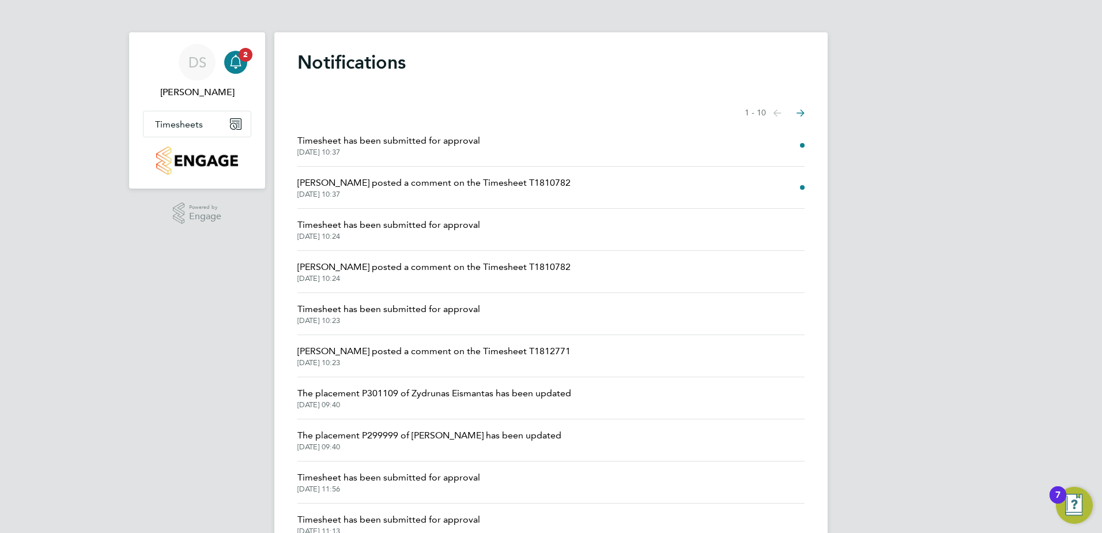
click at [401, 142] on span "Timesheet has been submitted for approval" at bounding box center [389, 141] width 183 height 14
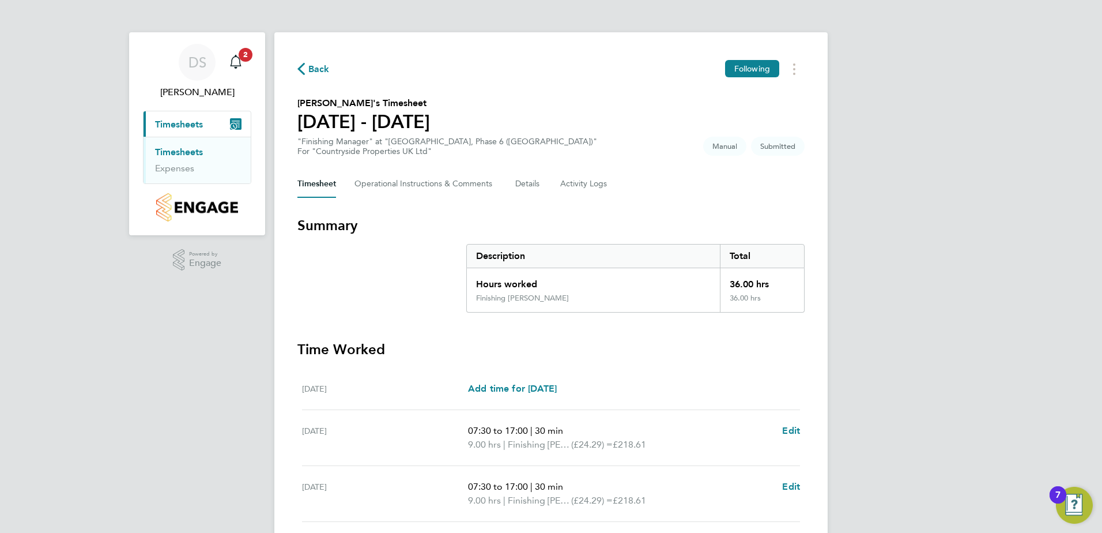
click at [705, 334] on section "Summary Description Total Hours worked 36.00 hrs Finishing Foreman 36.00 hrs Ti…" at bounding box center [551, 494] width 507 height 557
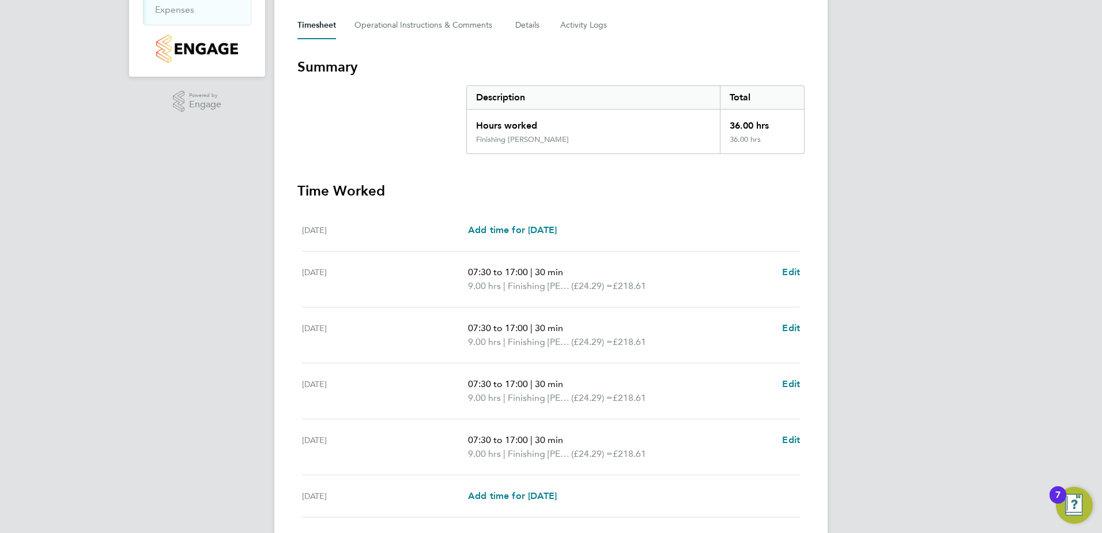
scroll to position [287, 0]
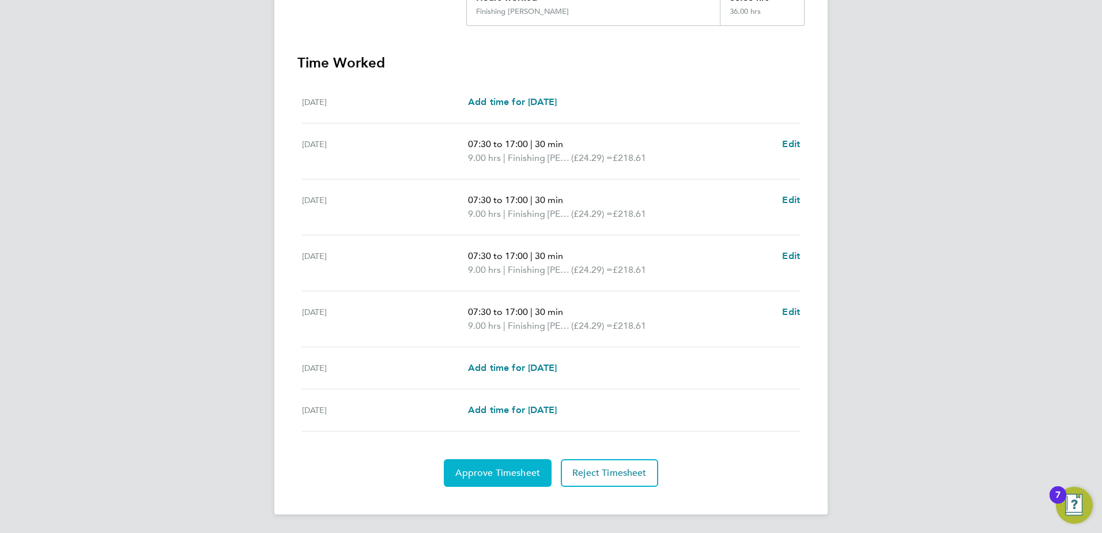
click at [513, 476] on span "Approve Timesheet" at bounding box center [497, 473] width 85 height 12
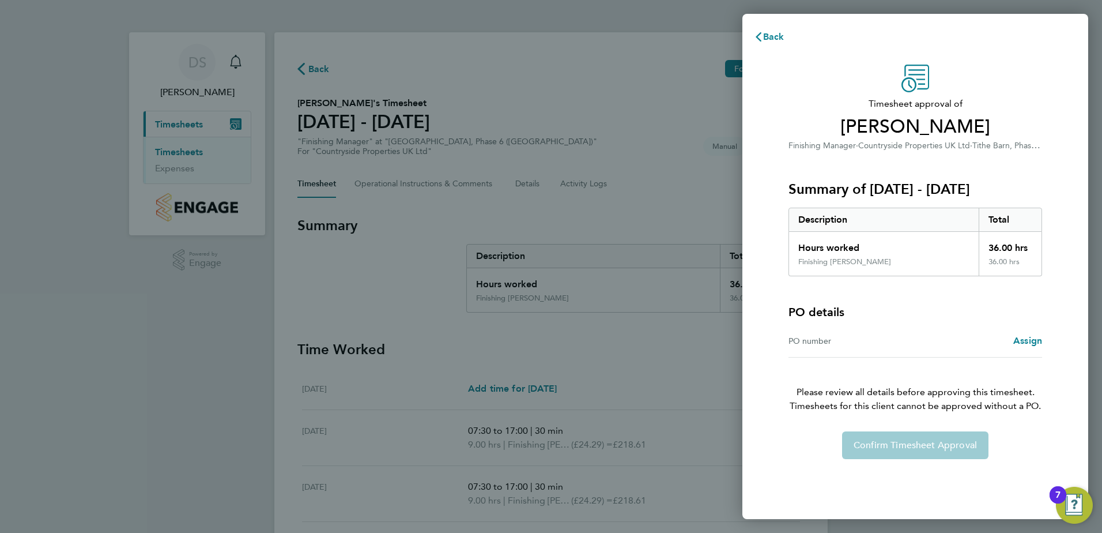
click at [898, 445] on div "Confirm Timesheet Approval" at bounding box center [915, 445] width 281 height 28
click at [1027, 342] on span "Assign" at bounding box center [1028, 340] width 29 height 11
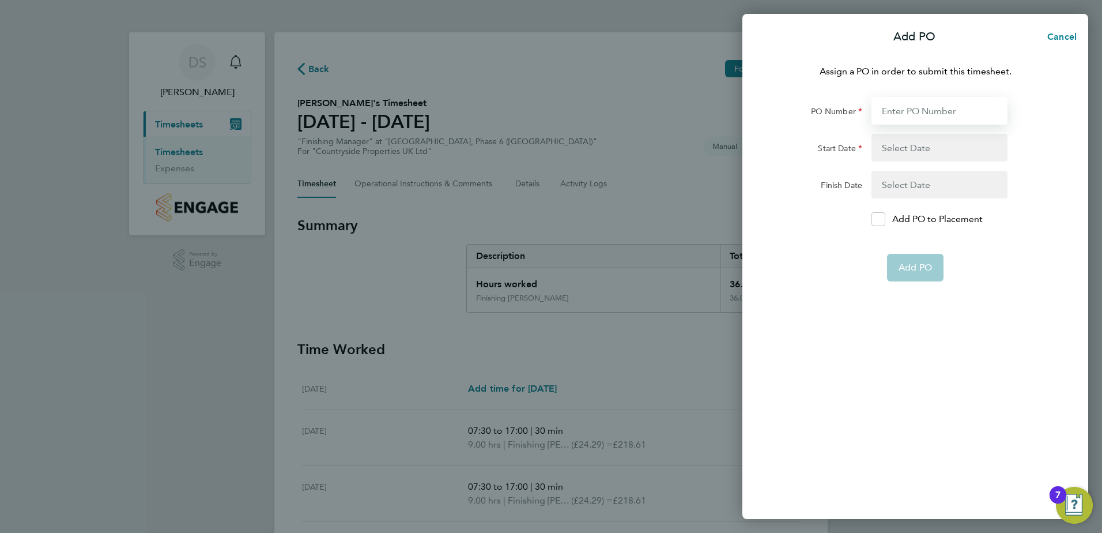
click at [894, 111] on input "PO Number" at bounding box center [940, 111] width 136 height 28
type input "L6691"
click at [927, 147] on button "button" at bounding box center [940, 148] width 136 height 28
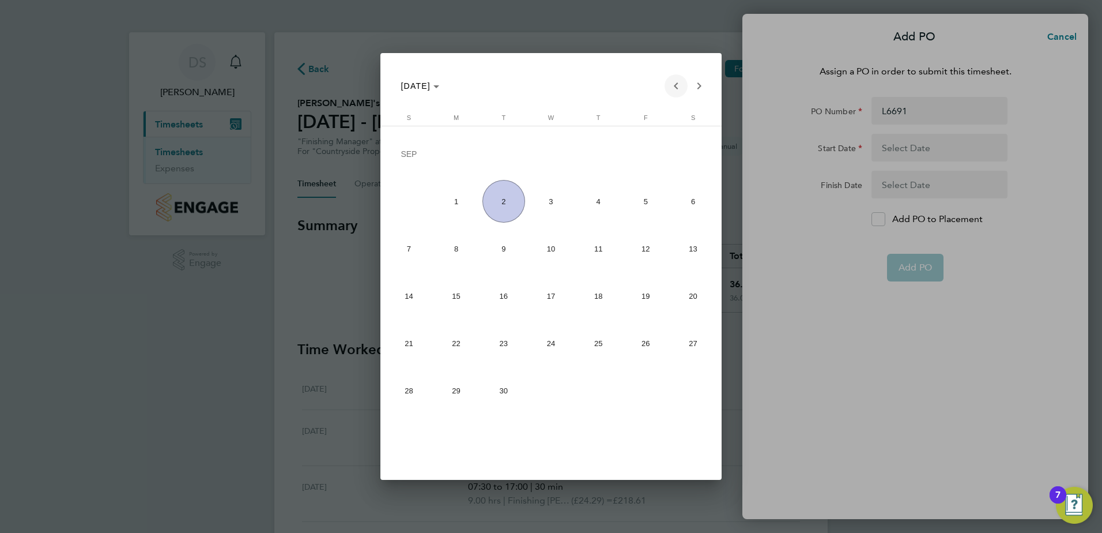
click at [675, 85] on span "Previous month" at bounding box center [676, 85] width 23 height 23
click at [498, 251] on span "12" at bounding box center [504, 251] width 43 height 43
type input "12 Aug 25"
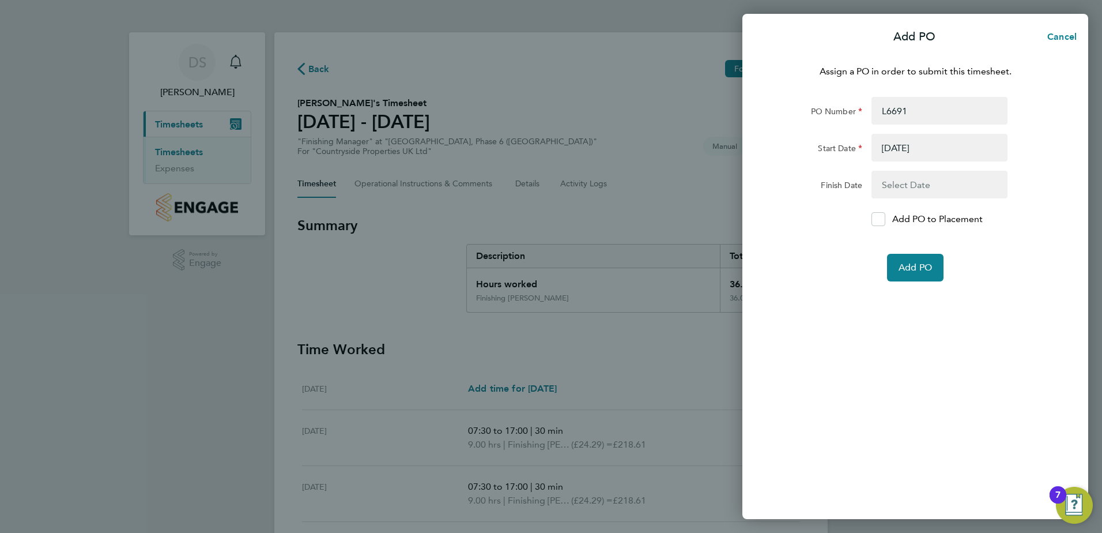
click at [922, 185] on button "button" at bounding box center [940, 185] width 136 height 28
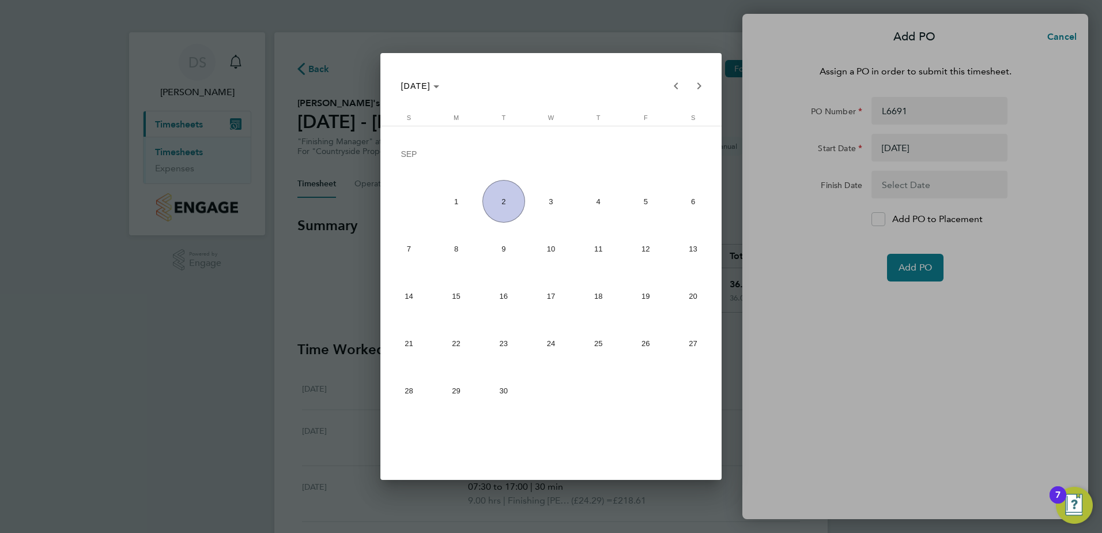
click at [640, 347] on span "26" at bounding box center [645, 343] width 43 height 43
type input "26 Sep 25"
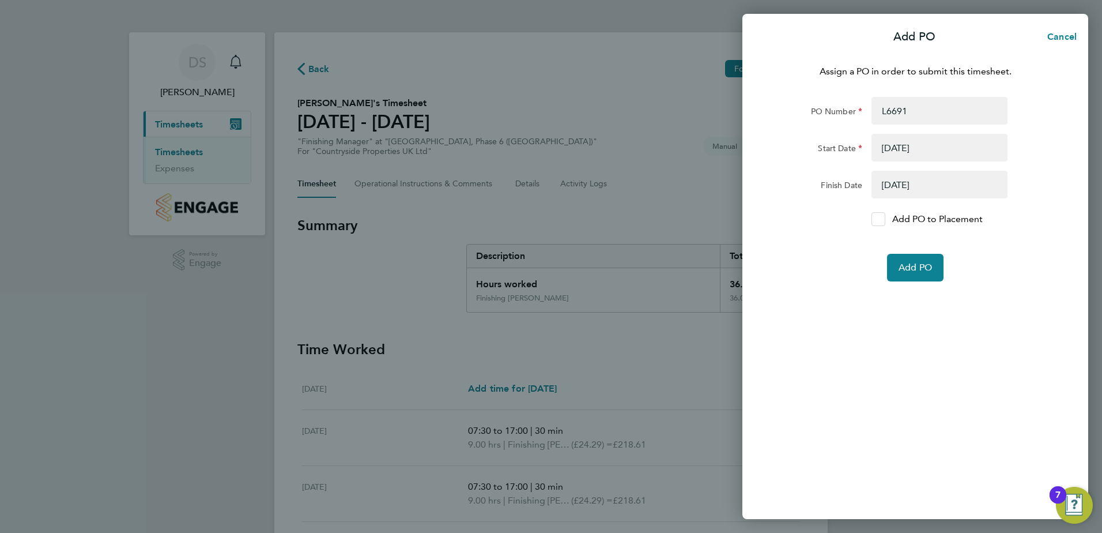
click at [877, 219] on icon at bounding box center [878, 219] width 9 height 7
click at [883, 219] on input "Add PO to Placement" at bounding box center [883, 219] width 0 height 0
click at [924, 262] on span "Add PO" at bounding box center [915, 268] width 33 height 12
click at [912, 272] on span "Add PO" at bounding box center [915, 268] width 33 height 12
click at [924, 266] on span "Add PO" at bounding box center [915, 268] width 33 height 12
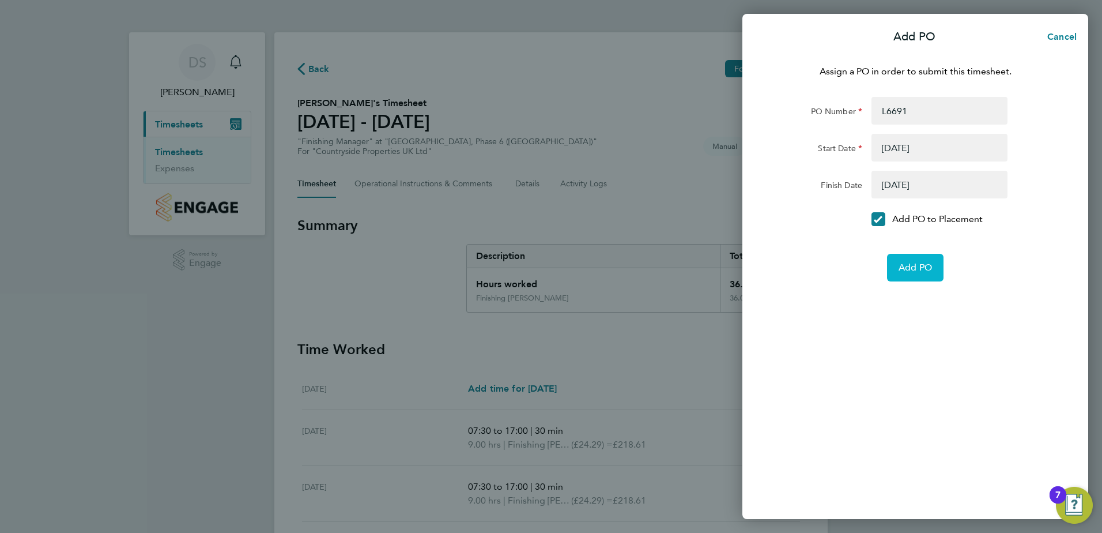
click at [929, 264] on span "Add PO" at bounding box center [915, 268] width 33 height 12
click at [716, 366] on div "Add PO Cancel Assign a PO in order to submit this timesheet. PO Number L6691 St…" at bounding box center [551, 266] width 1102 height 533
click at [1060, 36] on span "Cancel" at bounding box center [1060, 36] width 33 height 11
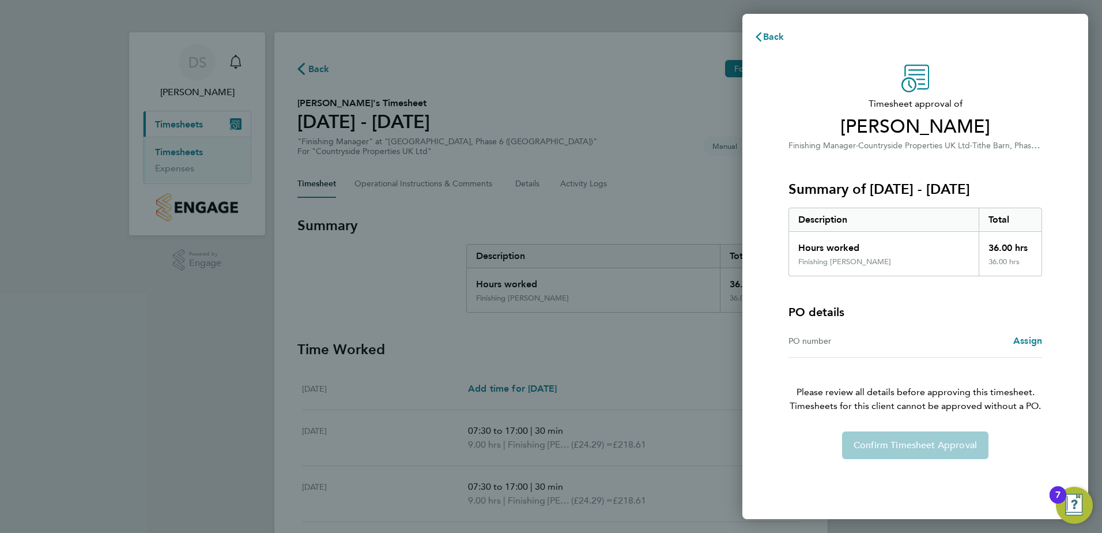
click at [947, 457] on div "Confirm Timesheet Approval" at bounding box center [915, 445] width 281 height 28
click at [1026, 338] on span "Assign" at bounding box center [1028, 340] width 29 height 11
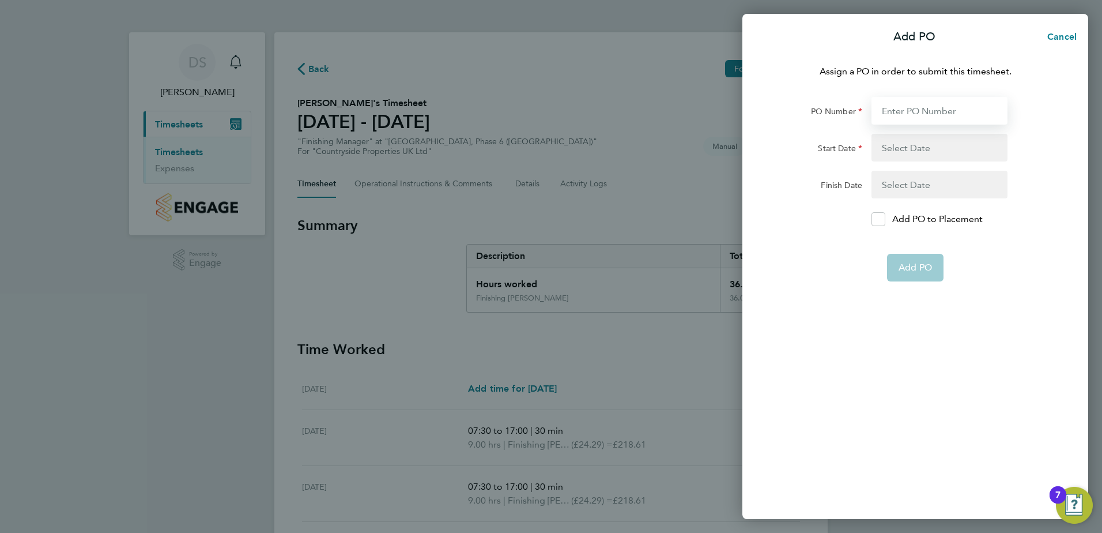
click at [917, 112] on input "PO Number" at bounding box center [940, 111] width 136 height 28
type input "L6691"
type input "12 Aug 25"
click at [878, 220] on icon at bounding box center [879, 219] width 9 height 7
click at [883, 219] on input "Add PO to Placement" at bounding box center [883, 219] width 0 height 0
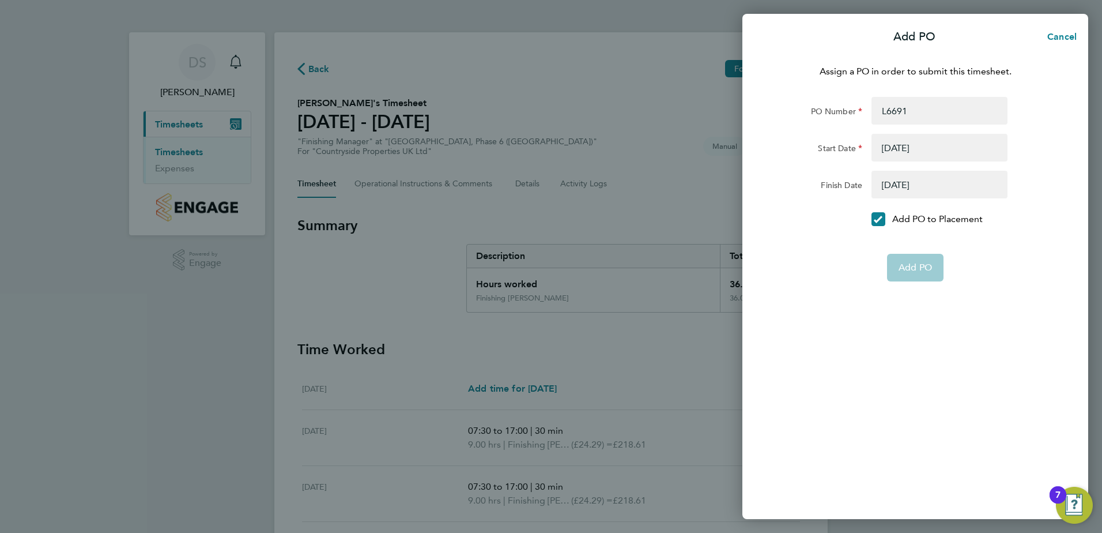
click at [924, 183] on button "button" at bounding box center [940, 185] width 136 height 28
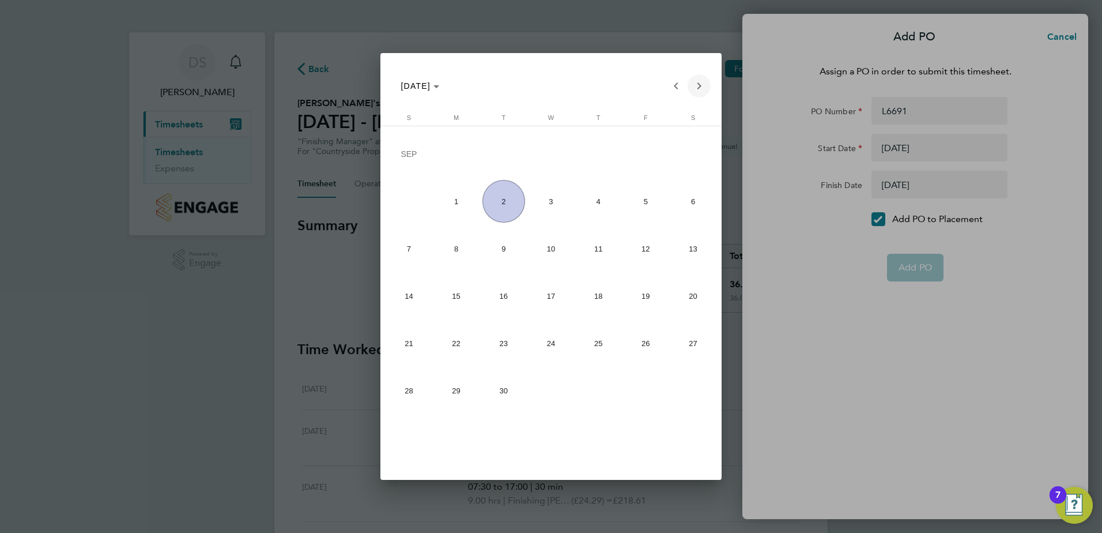
click at [695, 86] on span "Next month" at bounding box center [699, 85] width 23 height 23
click at [643, 341] on span "31" at bounding box center [645, 346] width 43 height 43
type input "31 Oct 25"
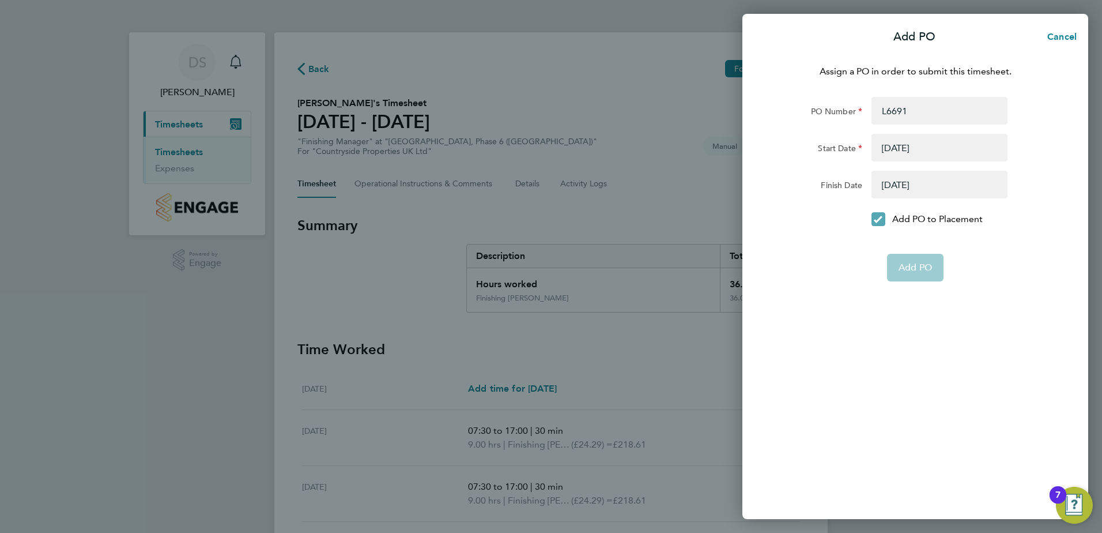
click at [879, 220] on icon at bounding box center [879, 219] width 9 height 7
click at [883, 219] on input "Add PO to Placement" at bounding box center [883, 219] width 0 height 0
click at [879, 220] on icon at bounding box center [879, 219] width 9 height 7
click at [883, 219] on input "Add PO to Placement" at bounding box center [883, 219] width 0 height 0
click at [917, 273] on app-form-button "Add PO" at bounding box center [915, 268] width 57 height 28
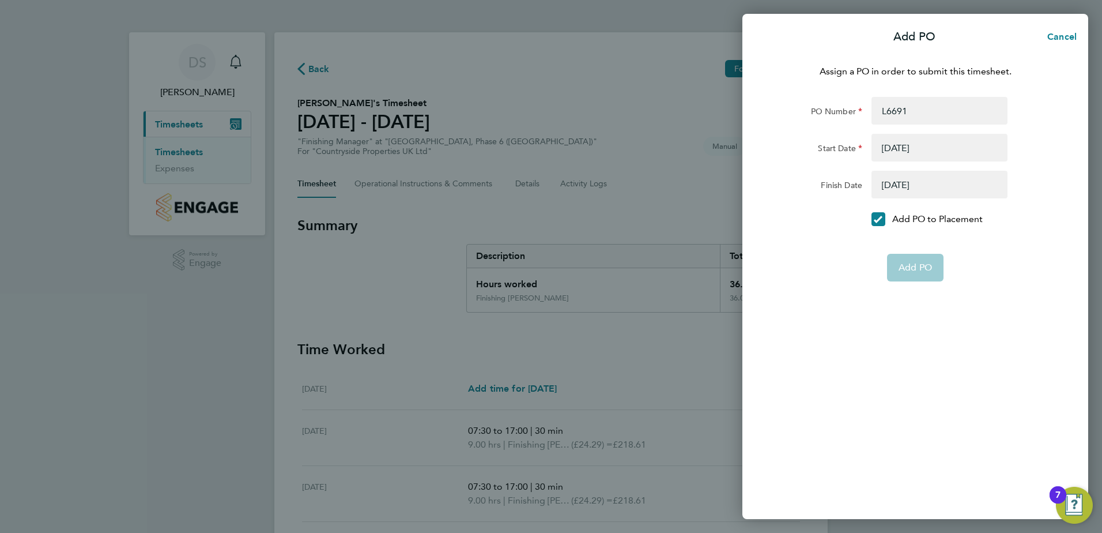
click at [928, 189] on button "button" at bounding box center [940, 185] width 136 height 28
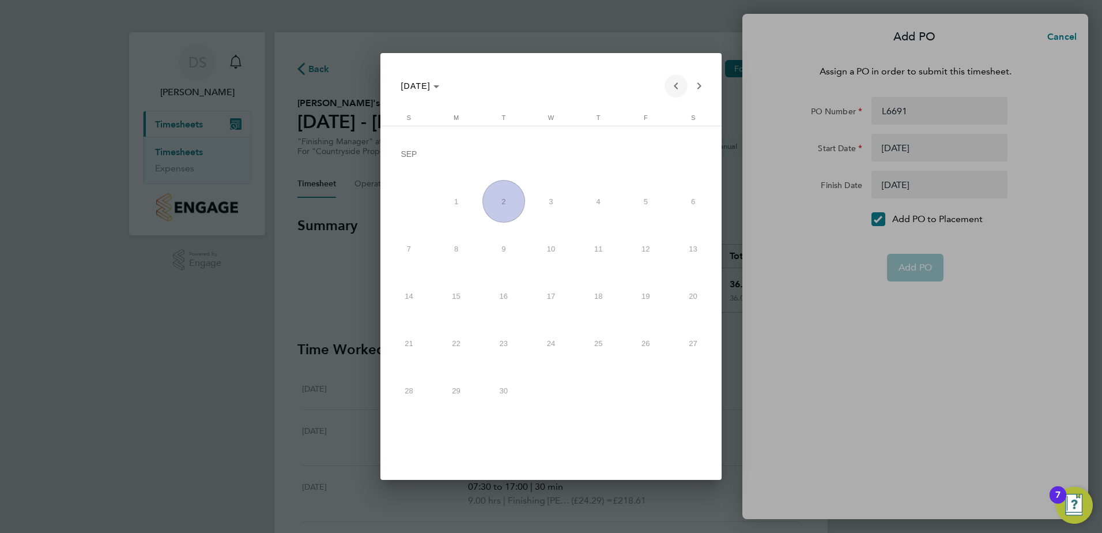
click at [675, 82] on span "Previous month" at bounding box center [676, 85] width 23 height 23
click at [694, 88] on span "Next month" at bounding box center [699, 85] width 23 height 23
click at [643, 345] on span "26" at bounding box center [645, 343] width 43 height 43
click at [646, 344] on span "26" at bounding box center [645, 343] width 43 height 43
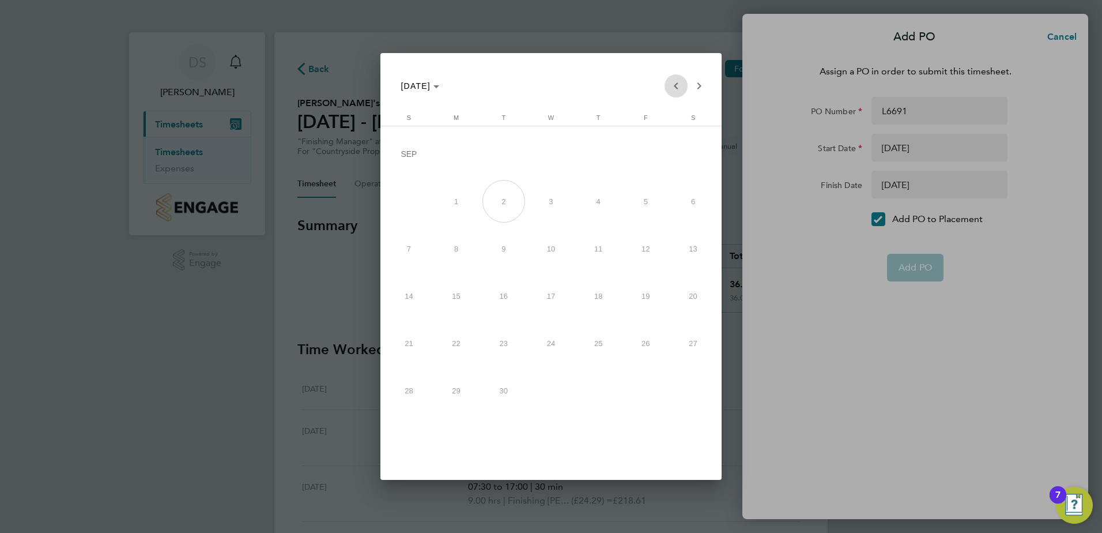
click at [677, 89] on span "Previous month" at bounding box center [676, 85] width 23 height 23
click at [886, 180] on div at bounding box center [551, 266] width 1102 height 533
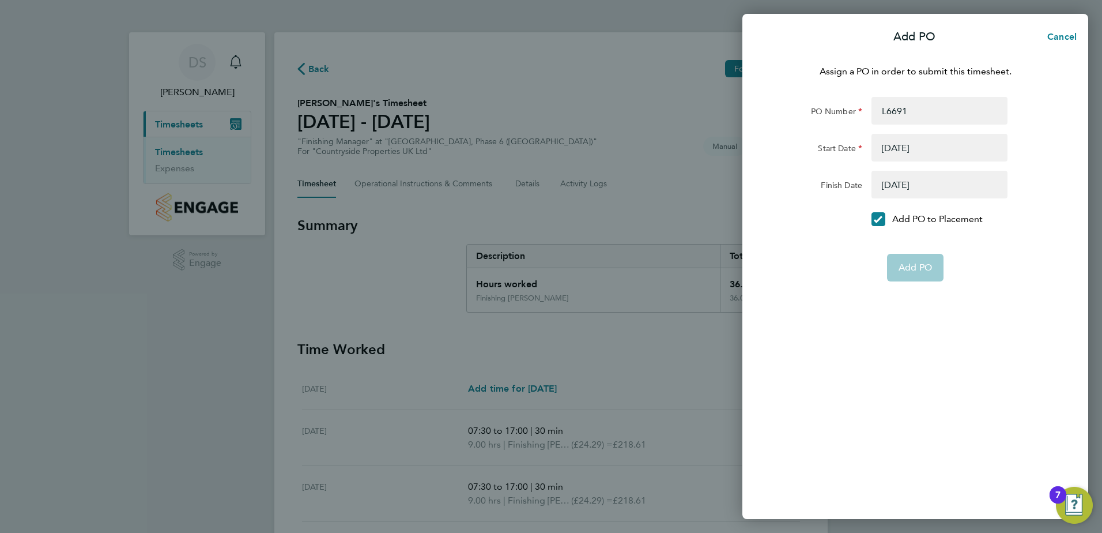
click at [909, 185] on button "button" at bounding box center [940, 185] width 136 height 28
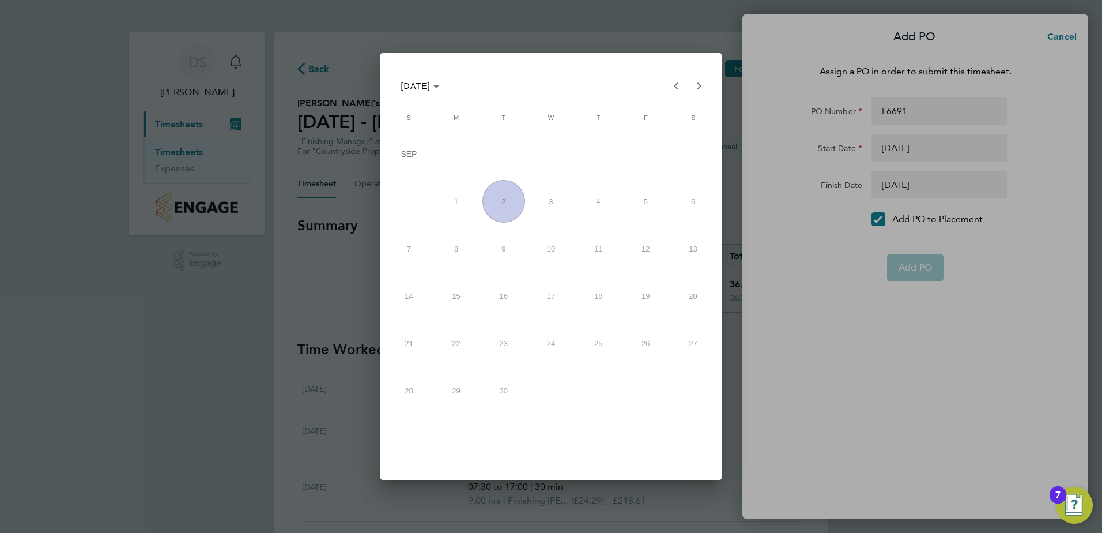
click at [647, 342] on span "26" at bounding box center [645, 343] width 43 height 43
click at [1065, 35] on div at bounding box center [551, 266] width 1102 height 533
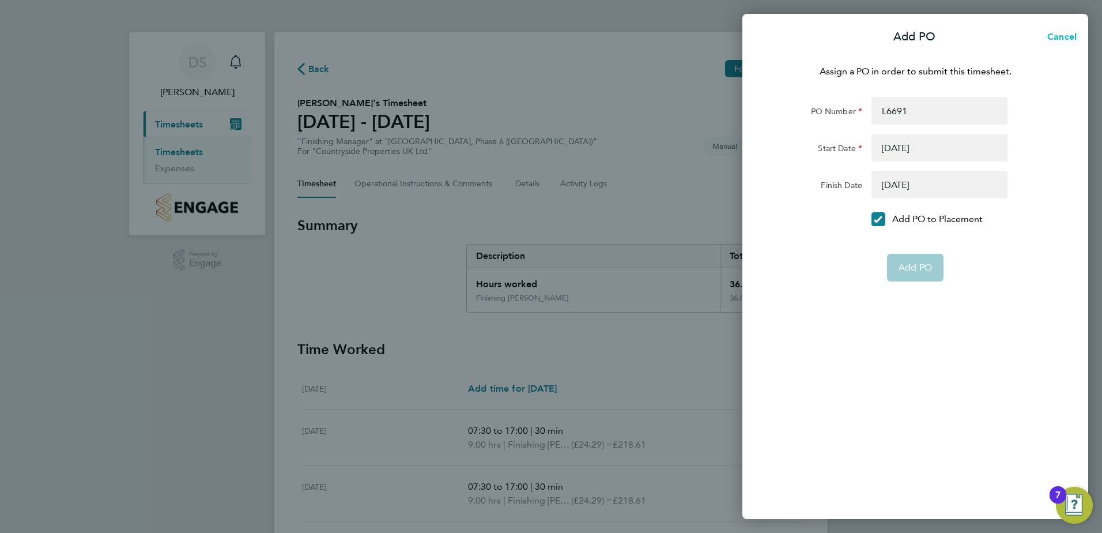
click at [1067, 37] on span "Cancel" at bounding box center [1060, 36] width 33 height 11
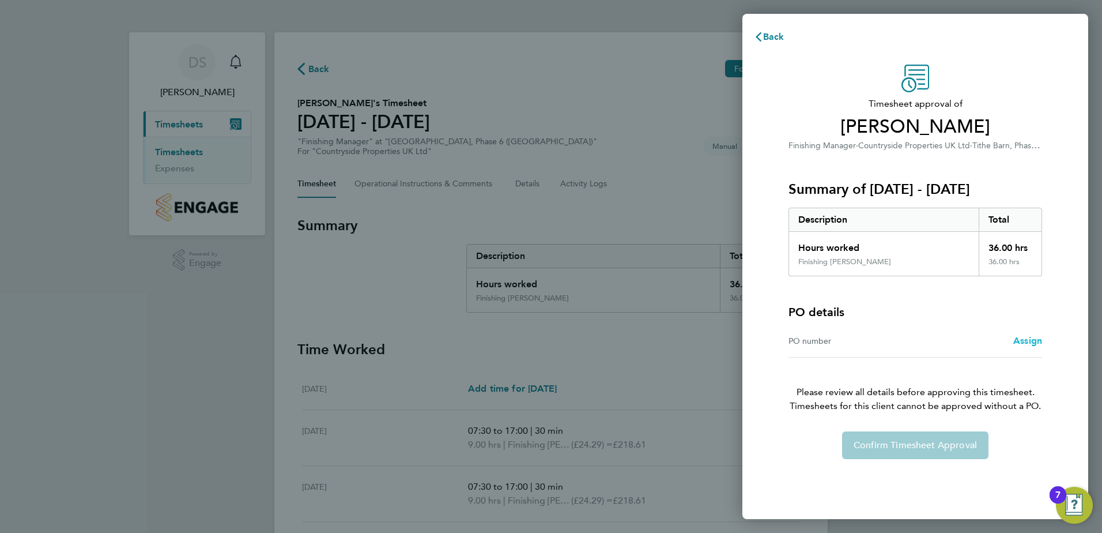
click at [1025, 340] on span "Assign" at bounding box center [1028, 340] width 29 height 11
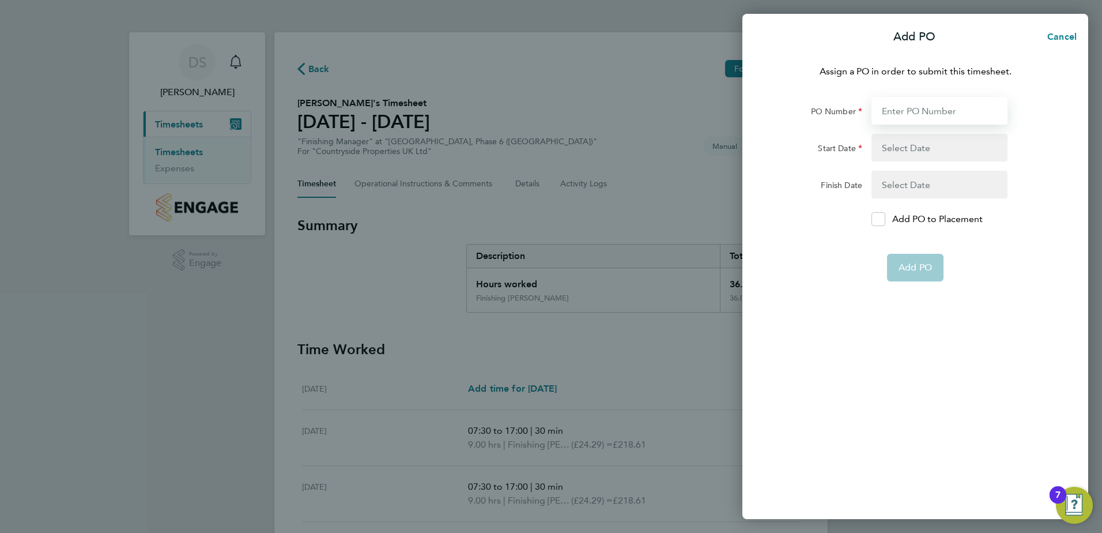
click at [928, 111] on input "PO Number" at bounding box center [940, 111] width 136 height 28
type input "l6691"
click at [904, 147] on button "button" at bounding box center [940, 148] width 136 height 28
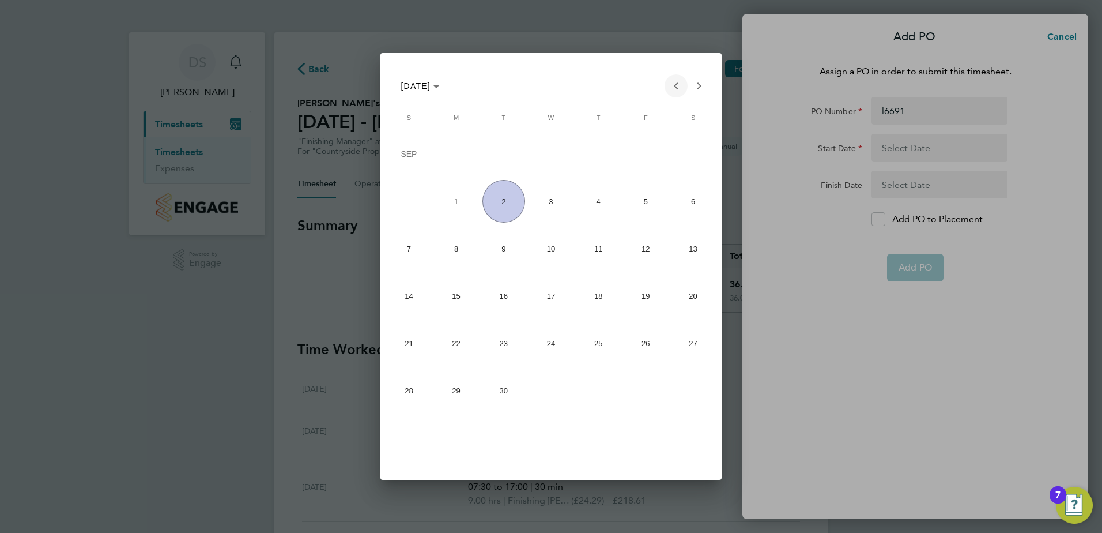
click at [677, 84] on span "Previous month" at bounding box center [676, 85] width 23 height 23
click at [509, 250] on span "12" at bounding box center [504, 251] width 43 height 43
type input "12 Aug 25"
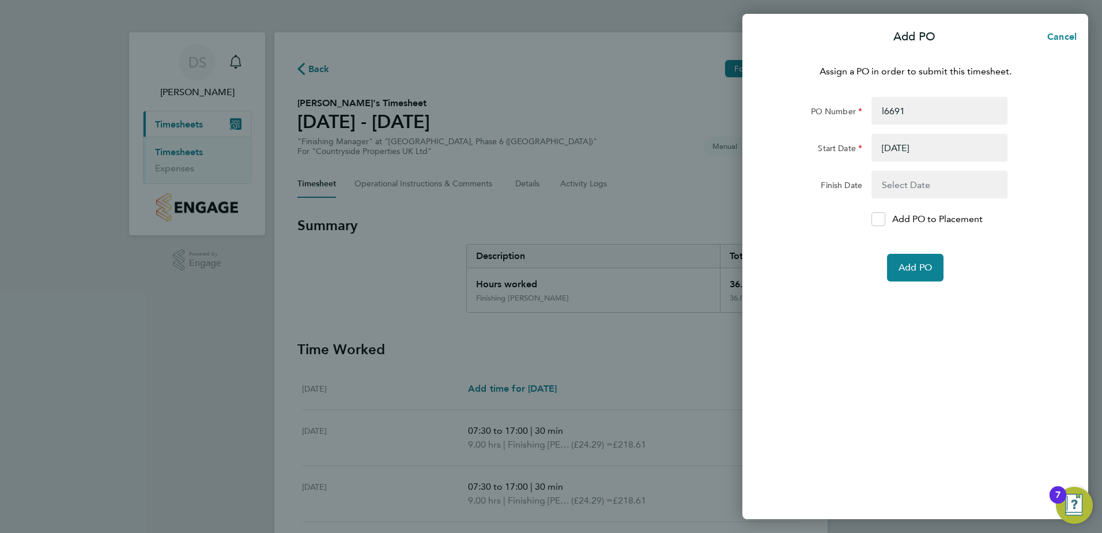
click at [946, 185] on button "button" at bounding box center [940, 185] width 136 height 28
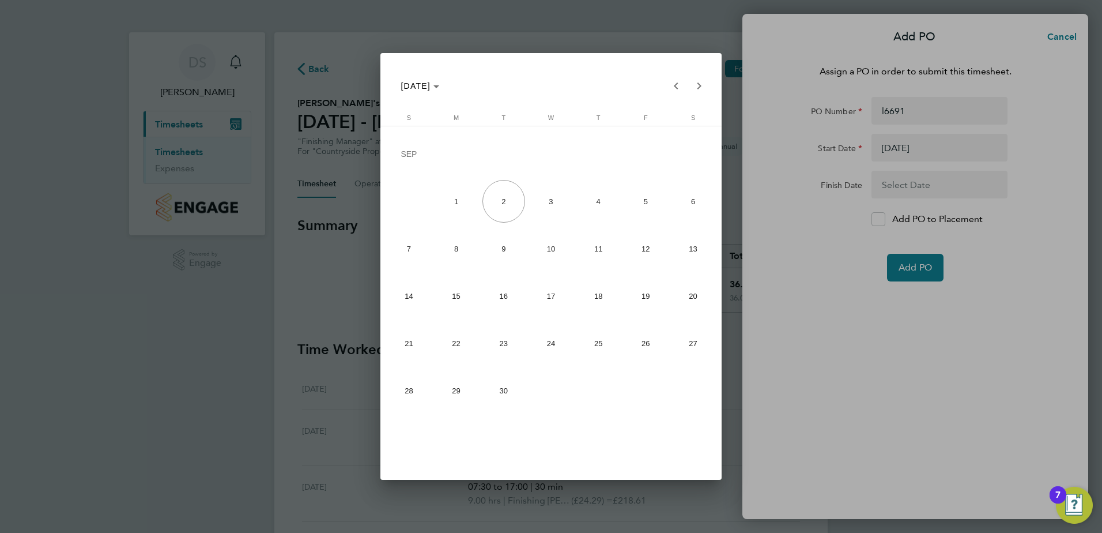
click at [642, 336] on span "26" at bounding box center [645, 343] width 43 height 43
type input "26 Sep 25"
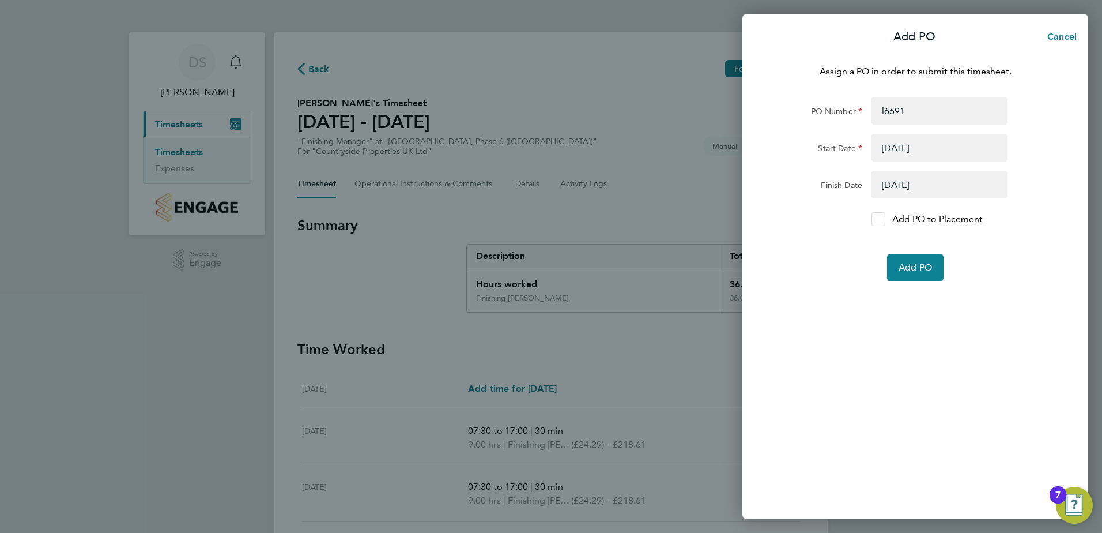
click at [882, 218] on icon at bounding box center [878, 219] width 9 height 7
click at [883, 219] on input "Add PO to Placement" at bounding box center [883, 219] width 0 height 0
click at [922, 266] on span "Add PO" at bounding box center [915, 268] width 33 height 12
click at [923, 265] on span "Add PO" at bounding box center [915, 268] width 33 height 12
click at [1057, 38] on span "Cancel" at bounding box center [1060, 36] width 33 height 11
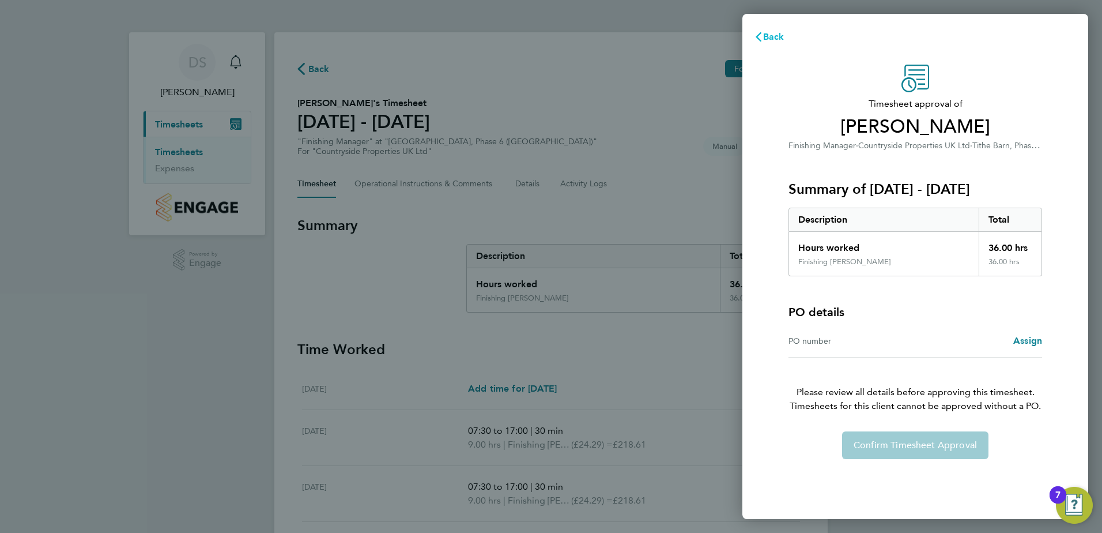
click at [775, 36] on span "Back" at bounding box center [773, 36] width 21 height 11
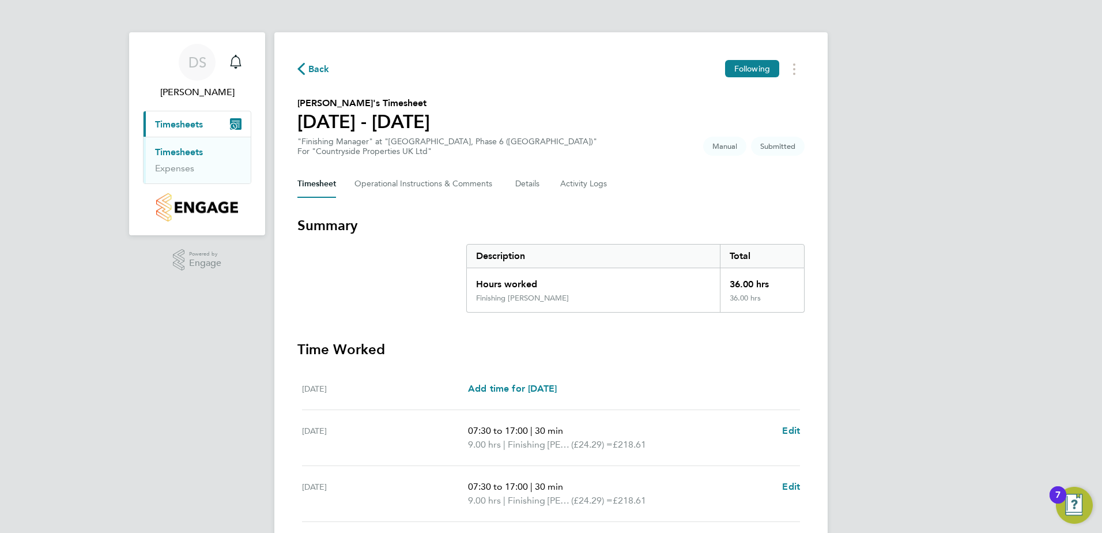
click at [744, 323] on section "Summary Description Total Hours worked 36.00 hrs Finishing Foreman 36.00 hrs Ti…" at bounding box center [551, 494] width 507 height 557
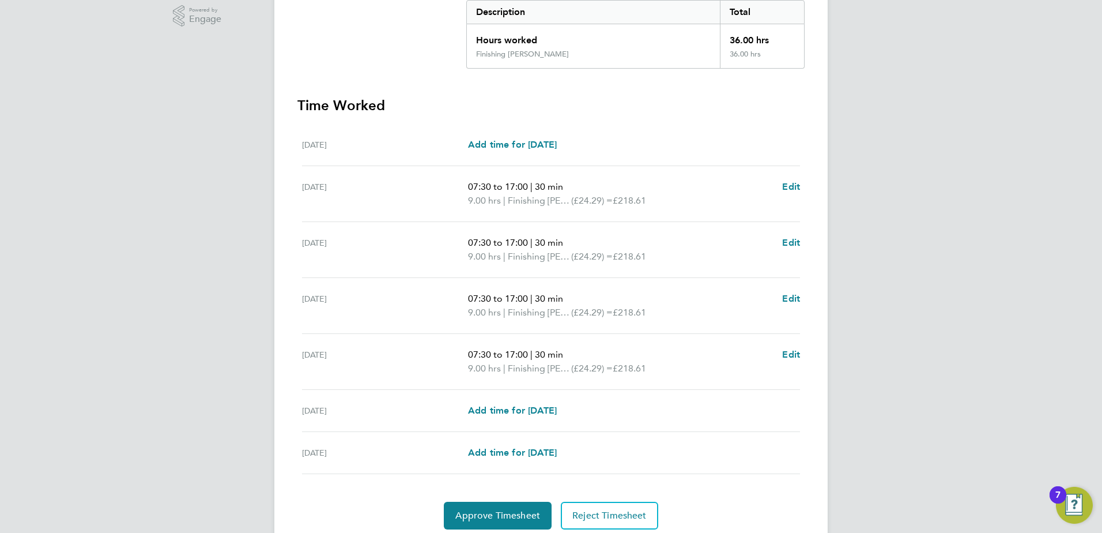
scroll to position [287, 0]
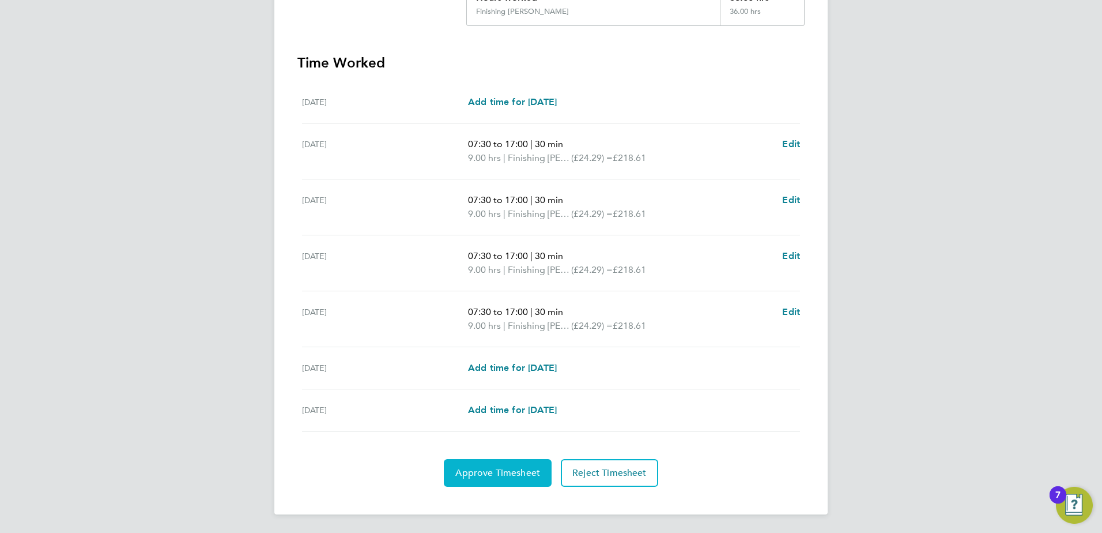
click at [515, 471] on span "Approve Timesheet" at bounding box center [497, 473] width 85 height 12
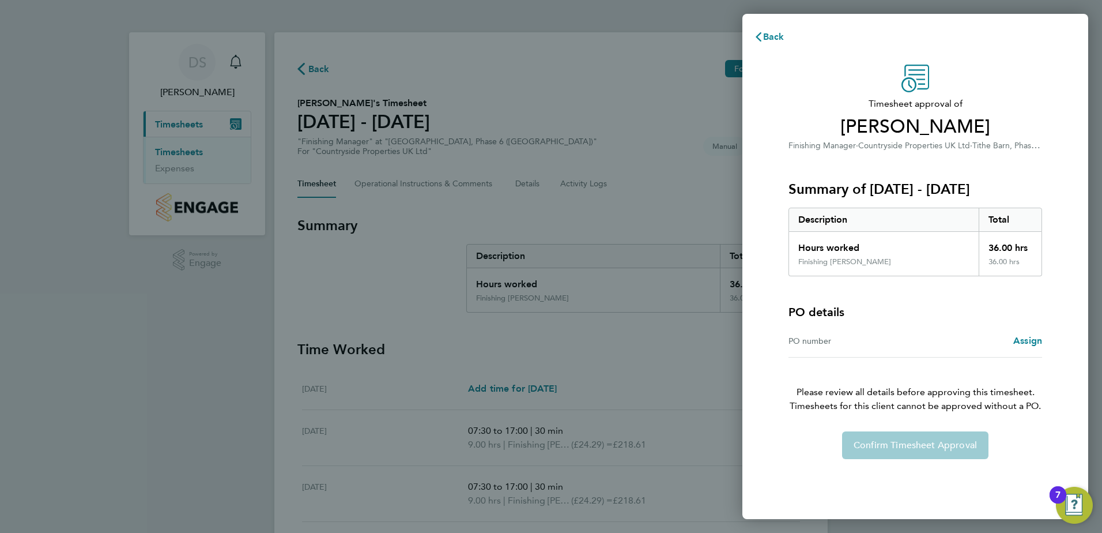
click at [921, 450] on div "Confirm Timesheet Approval" at bounding box center [915, 445] width 281 height 28
click at [809, 451] on div "Confirm Timesheet Approval" at bounding box center [915, 445] width 281 height 28
click at [775, 36] on span "Back" at bounding box center [773, 36] width 21 height 11
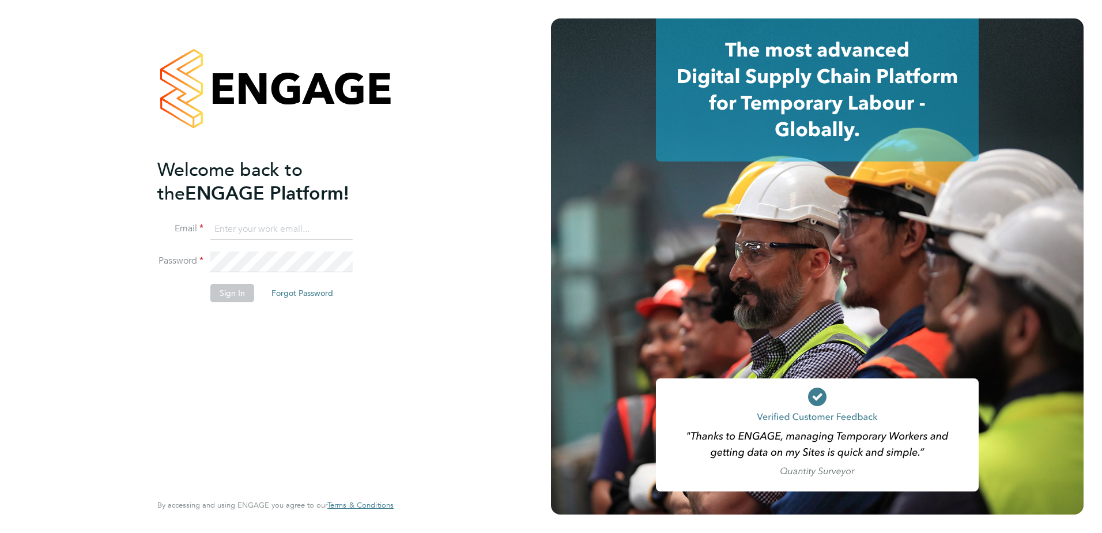
type input "[PERSON_NAME][EMAIL_ADDRESS][PERSON_NAME][DOMAIN_NAME]"
click at [237, 293] on button "Sign In" at bounding box center [232, 293] width 44 height 18
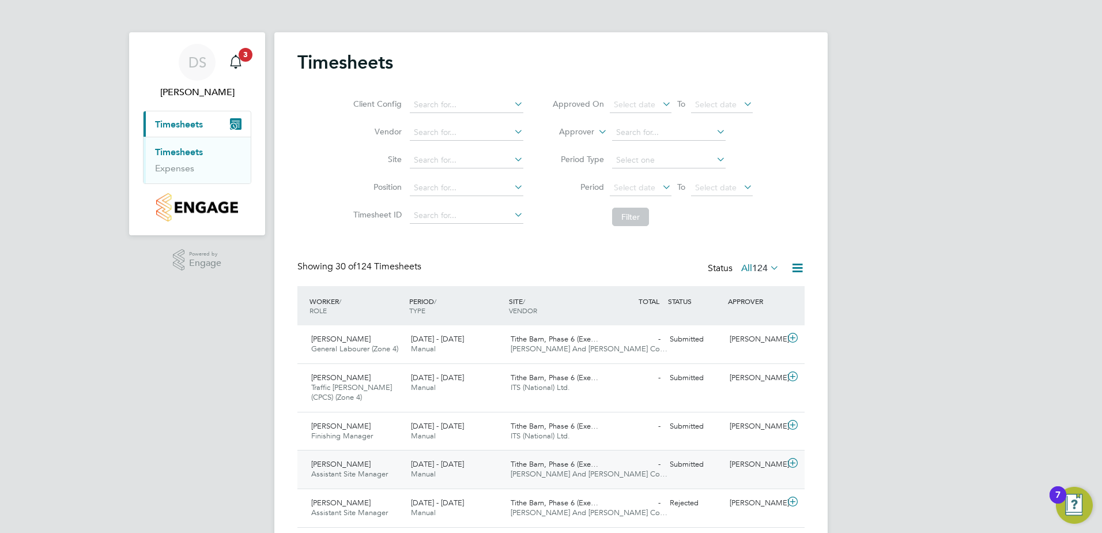
click at [325, 468] on span "[PERSON_NAME]" at bounding box center [340, 464] width 59 height 10
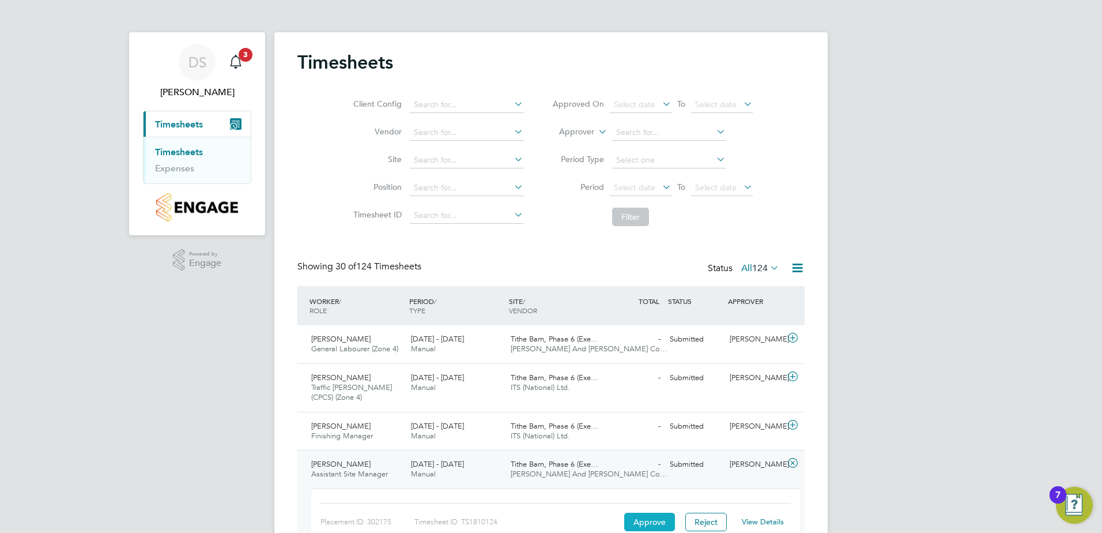
click at [647, 527] on button "Approve" at bounding box center [649, 522] width 51 height 18
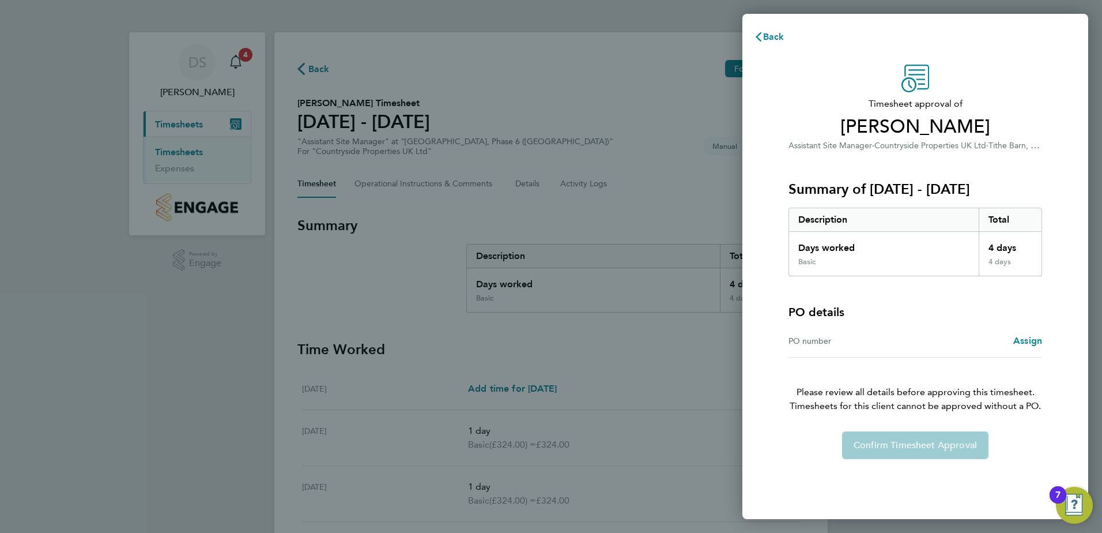
click at [918, 449] on div "Confirm Timesheet Approval" at bounding box center [915, 445] width 281 height 28
click at [779, 36] on span "Back" at bounding box center [773, 36] width 21 height 11
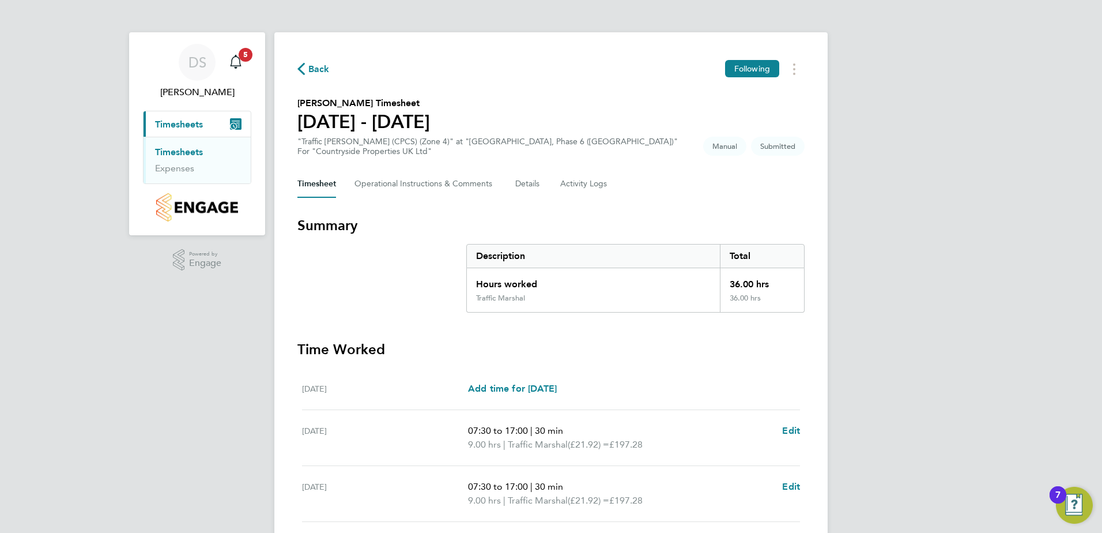
click at [785, 348] on h3 "Time Worked" at bounding box center [551, 349] width 507 height 18
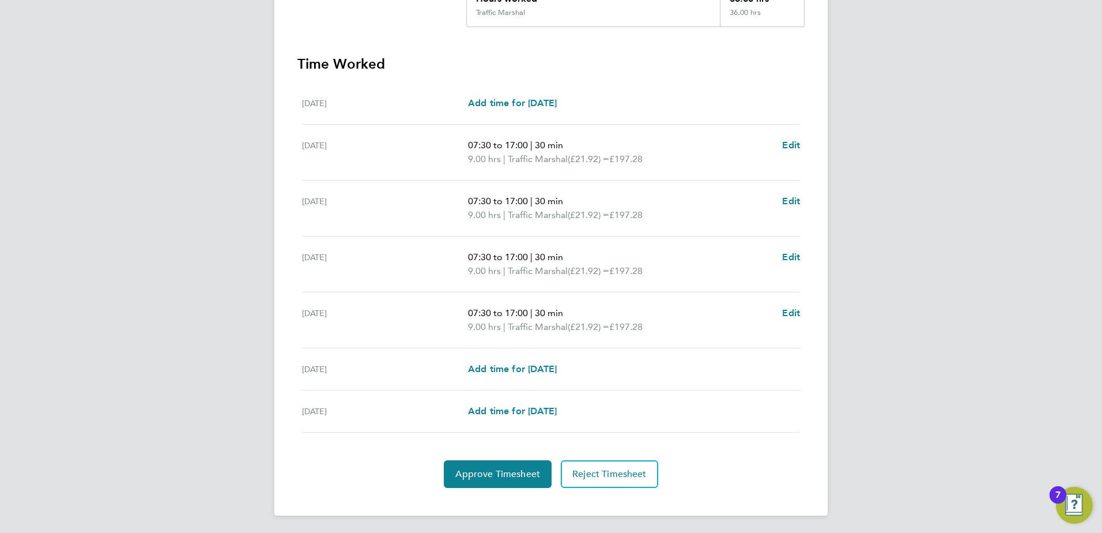
scroll to position [287, 0]
click at [514, 476] on span "Approve Timesheet" at bounding box center [497, 473] width 85 height 12
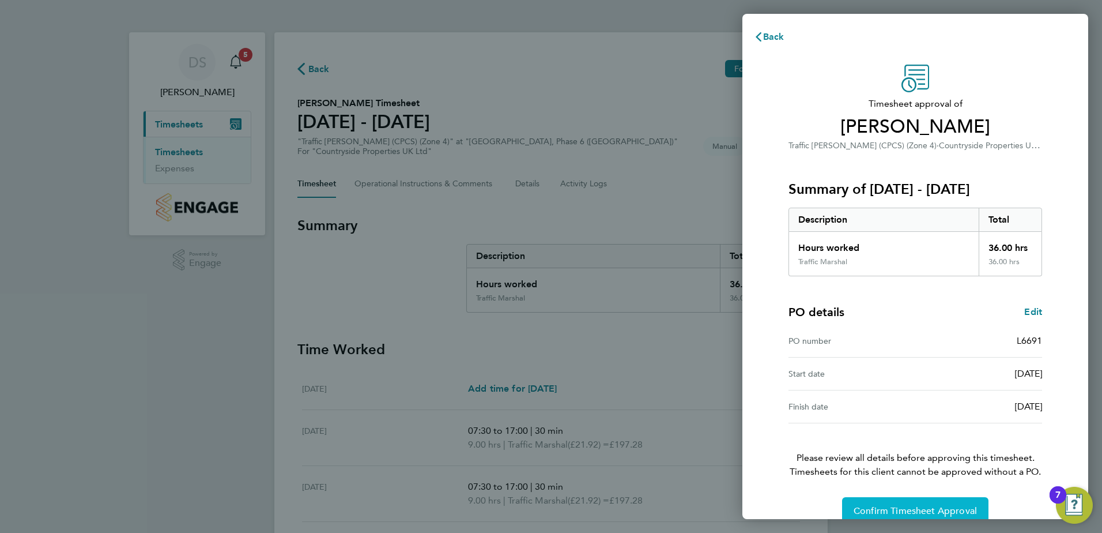
click at [898, 503] on button "Confirm Timesheet Approval" at bounding box center [915, 511] width 146 height 28
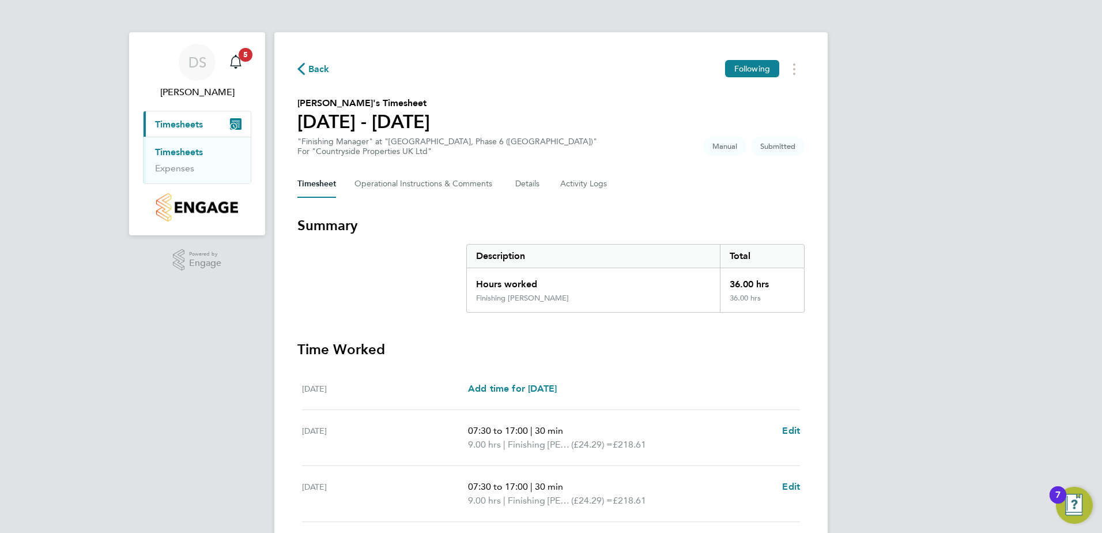
click at [742, 348] on h3 "Time Worked" at bounding box center [551, 349] width 507 height 18
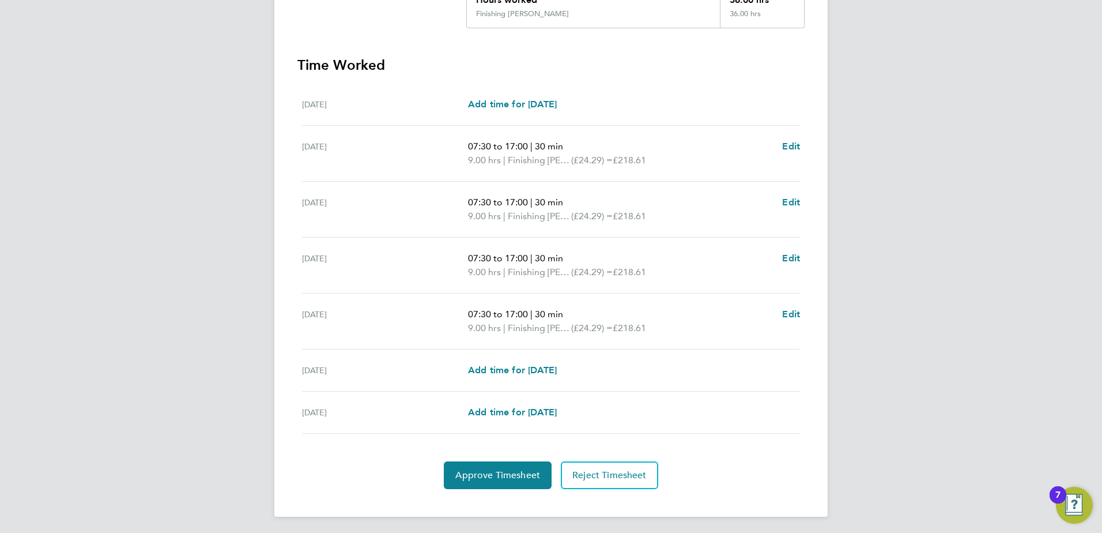
scroll to position [287, 0]
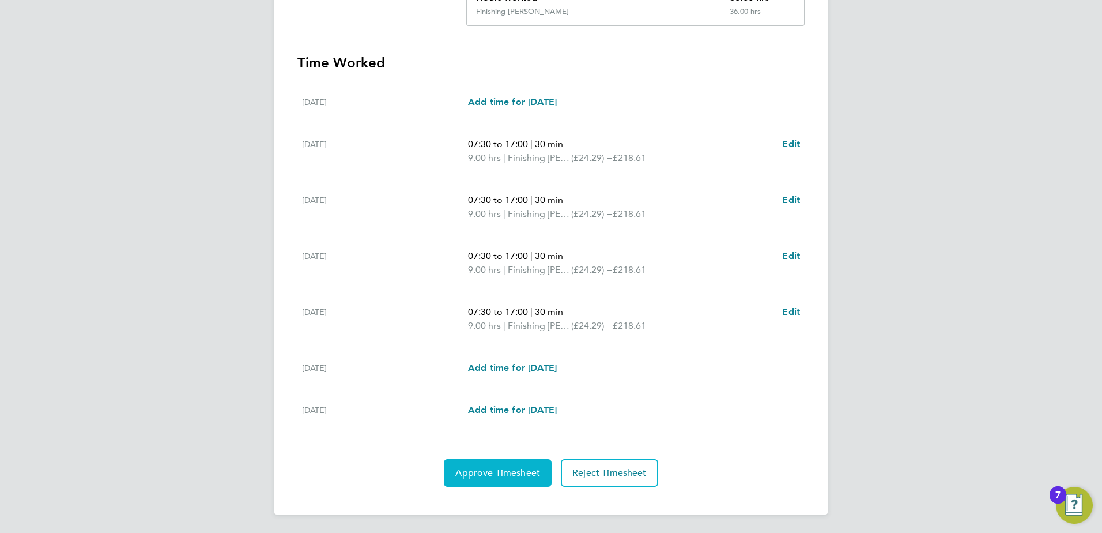
click at [498, 475] on span "Approve Timesheet" at bounding box center [497, 473] width 85 height 12
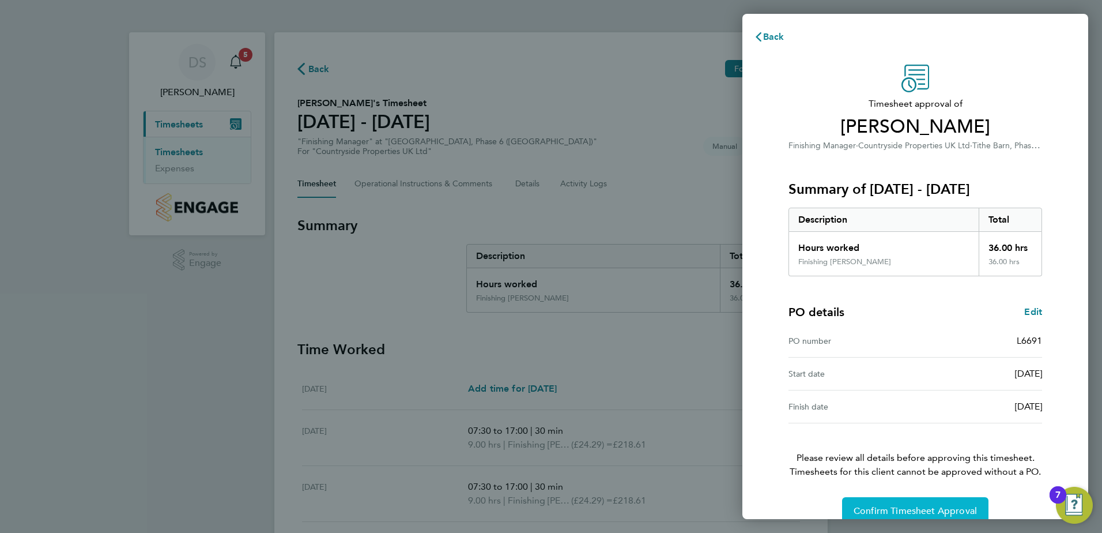
click at [897, 506] on span "Confirm Timesheet Approval" at bounding box center [915, 511] width 123 height 12
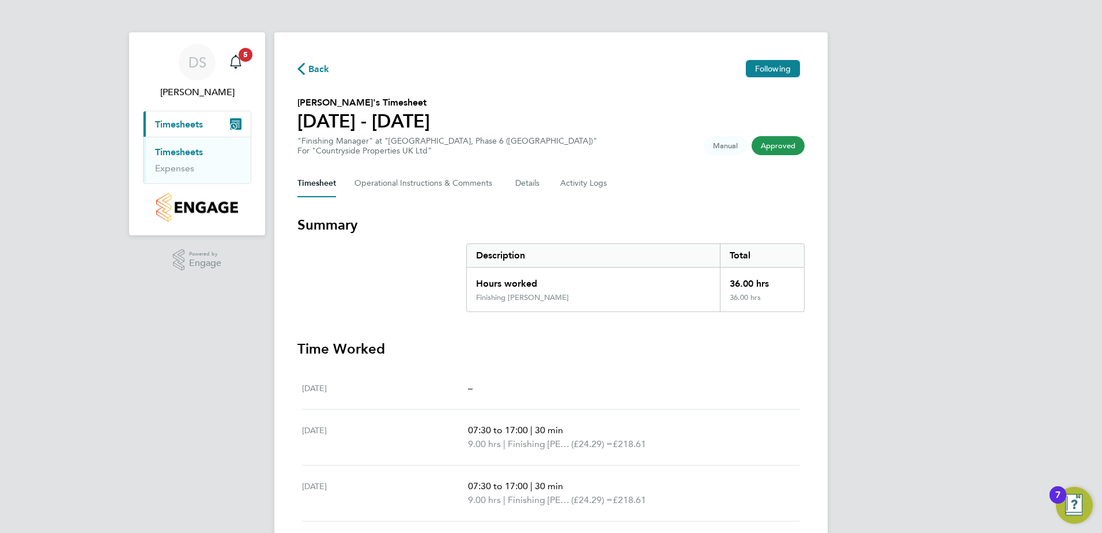
click at [751, 362] on section "Time Worked [DATE] – [DATE] 07:30 to 17:00 | 30 min 9.00 hrs | Finishing [PERSO…" at bounding box center [551, 529] width 507 height 378
